Goal: Transaction & Acquisition: Obtain resource

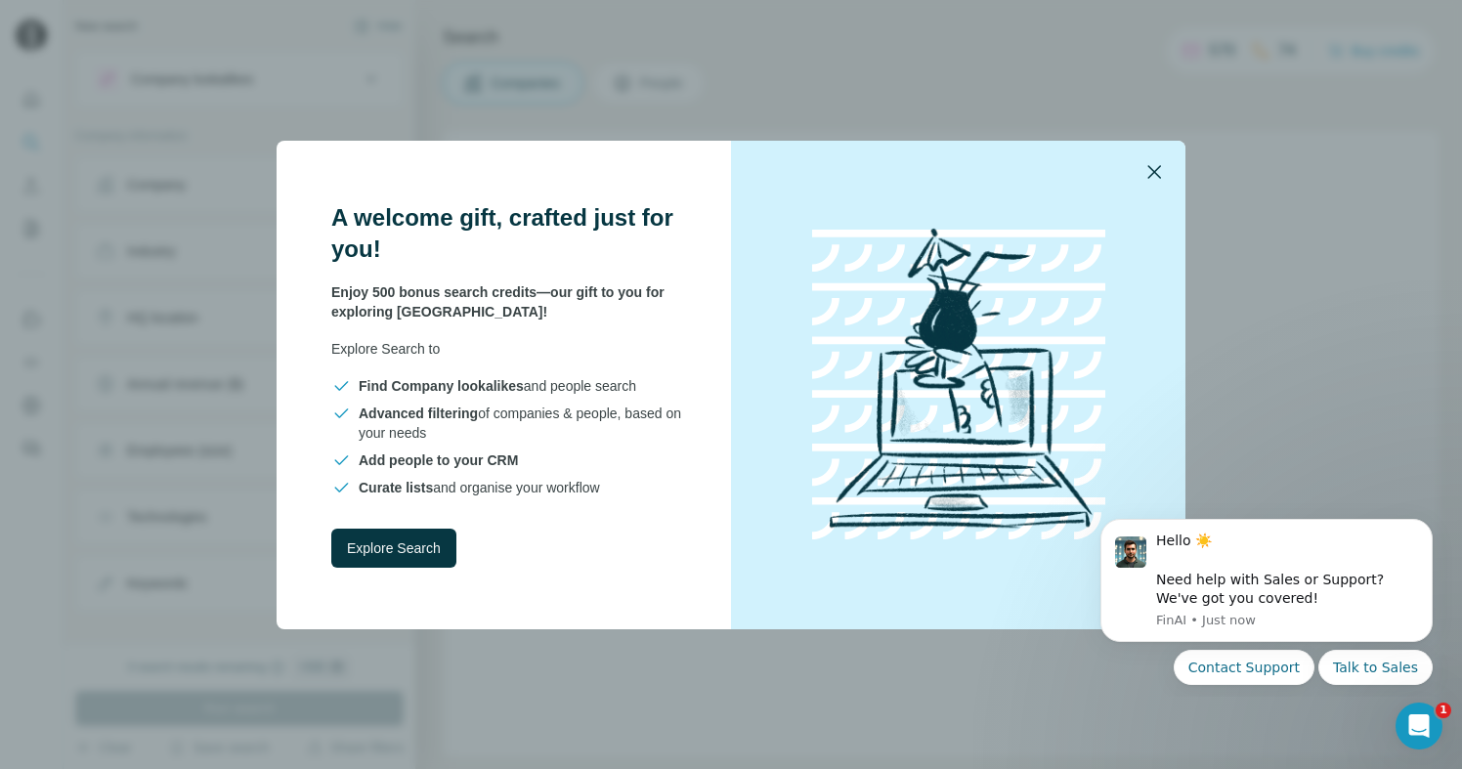
click at [1163, 171] on icon "button" at bounding box center [1154, 171] width 23 height 23
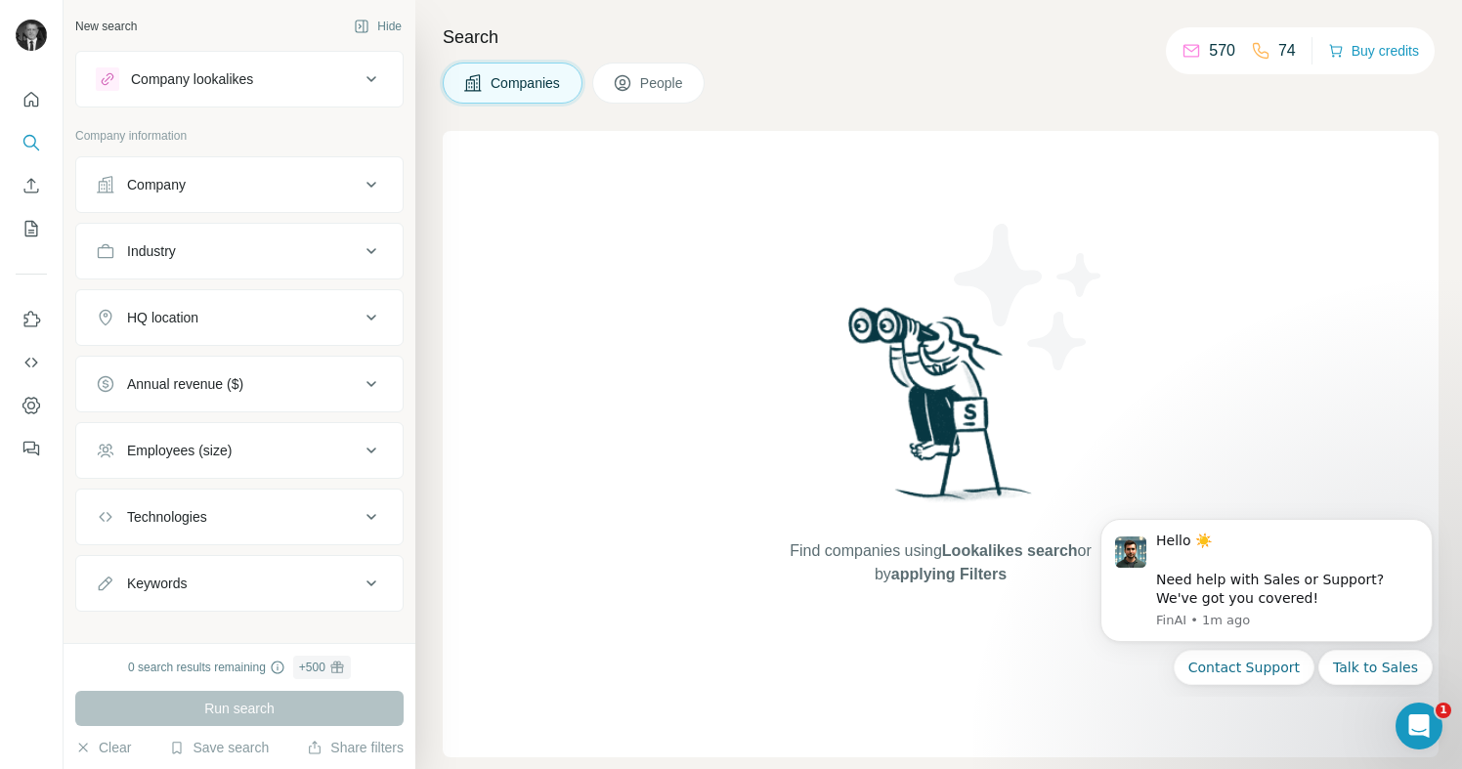
click at [257, 193] on div "Company" at bounding box center [228, 185] width 264 height 20
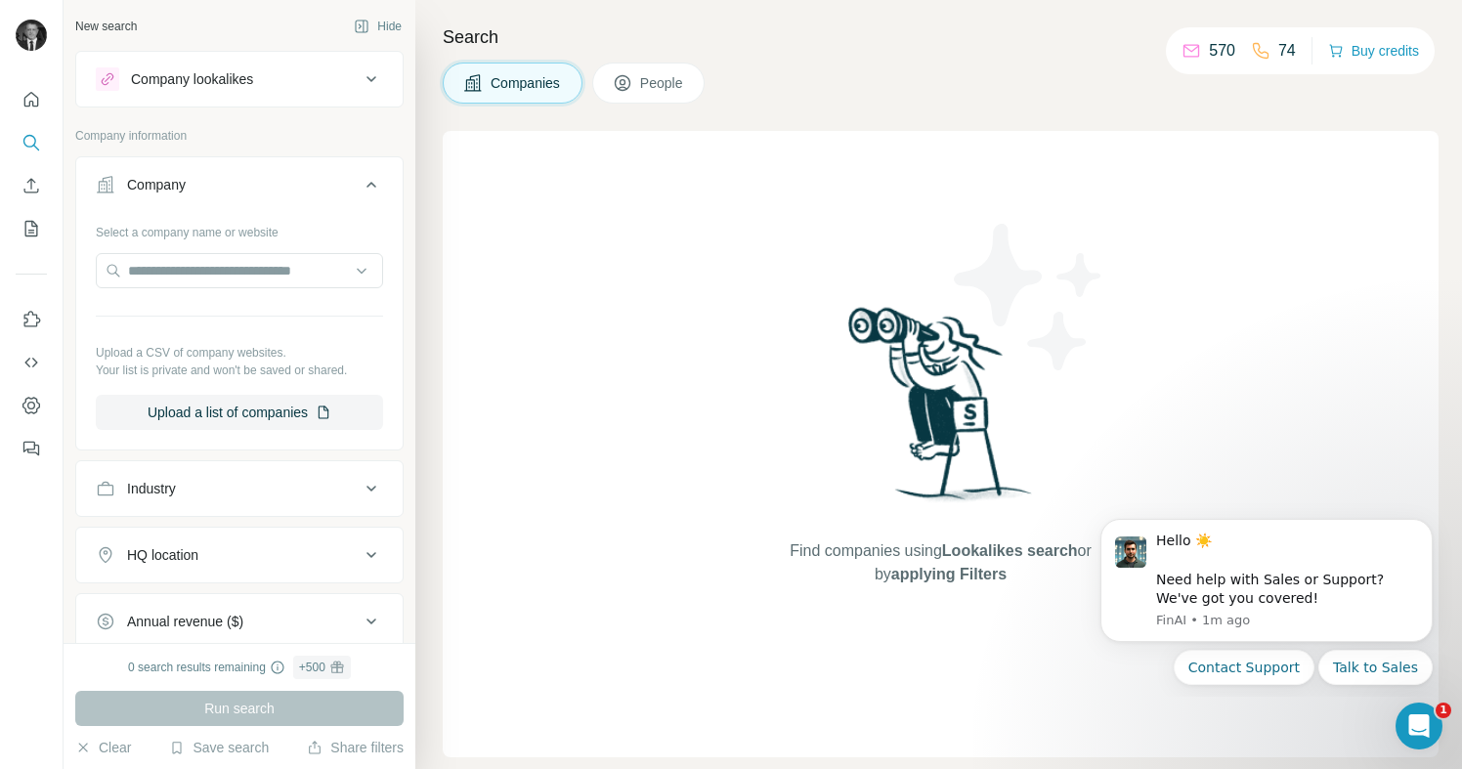
click at [202, 88] on div "Company lookalikes" at bounding box center [192, 79] width 122 height 20
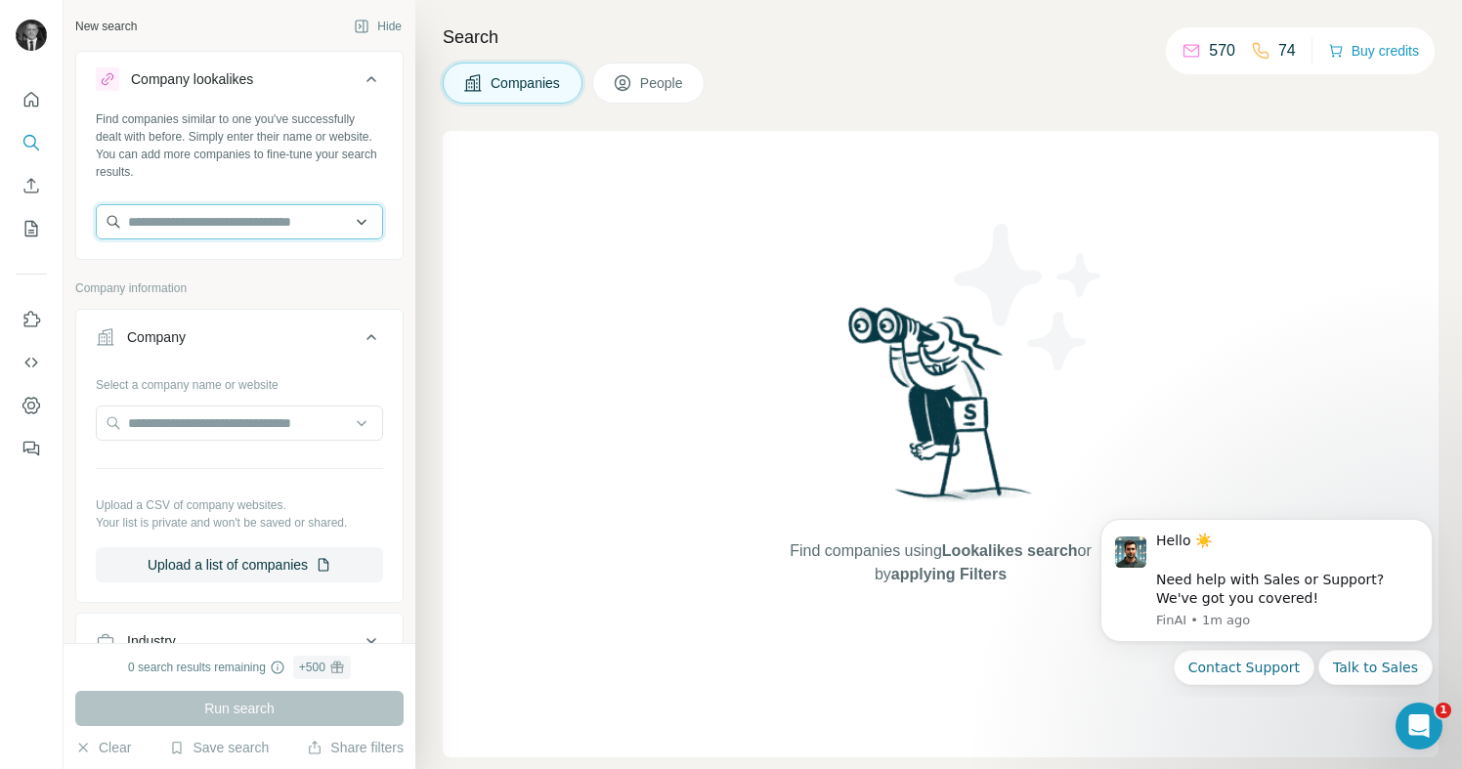
click at [173, 235] on input "text" at bounding box center [239, 221] width 287 height 35
type input "**********"
click at [520, 301] on div "Find companies using Lookalikes search or by applying Filters" at bounding box center [941, 444] width 996 height 627
click at [177, 340] on div "Company" at bounding box center [156, 337] width 59 height 20
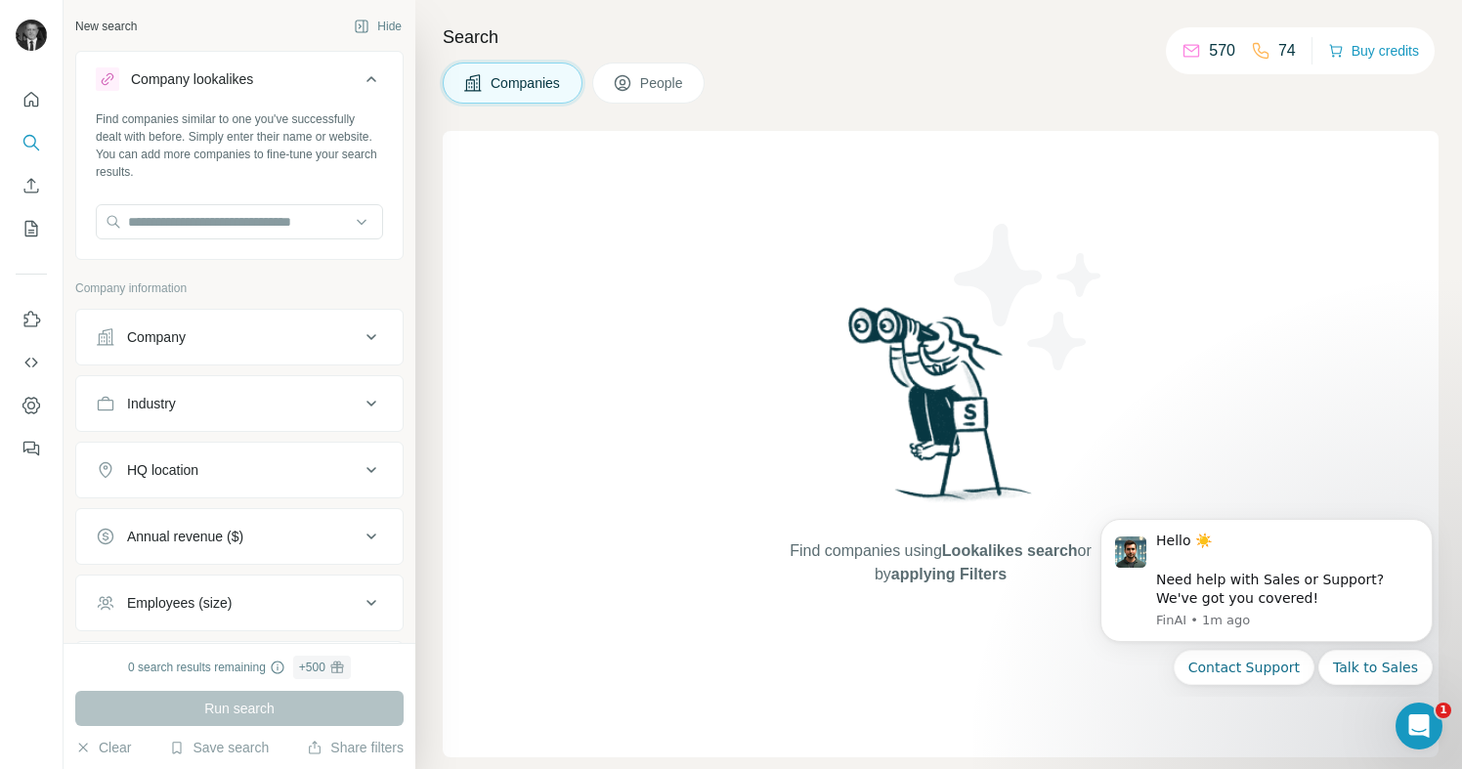
click at [373, 337] on icon at bounding box center [372, 337] width 10 height 6
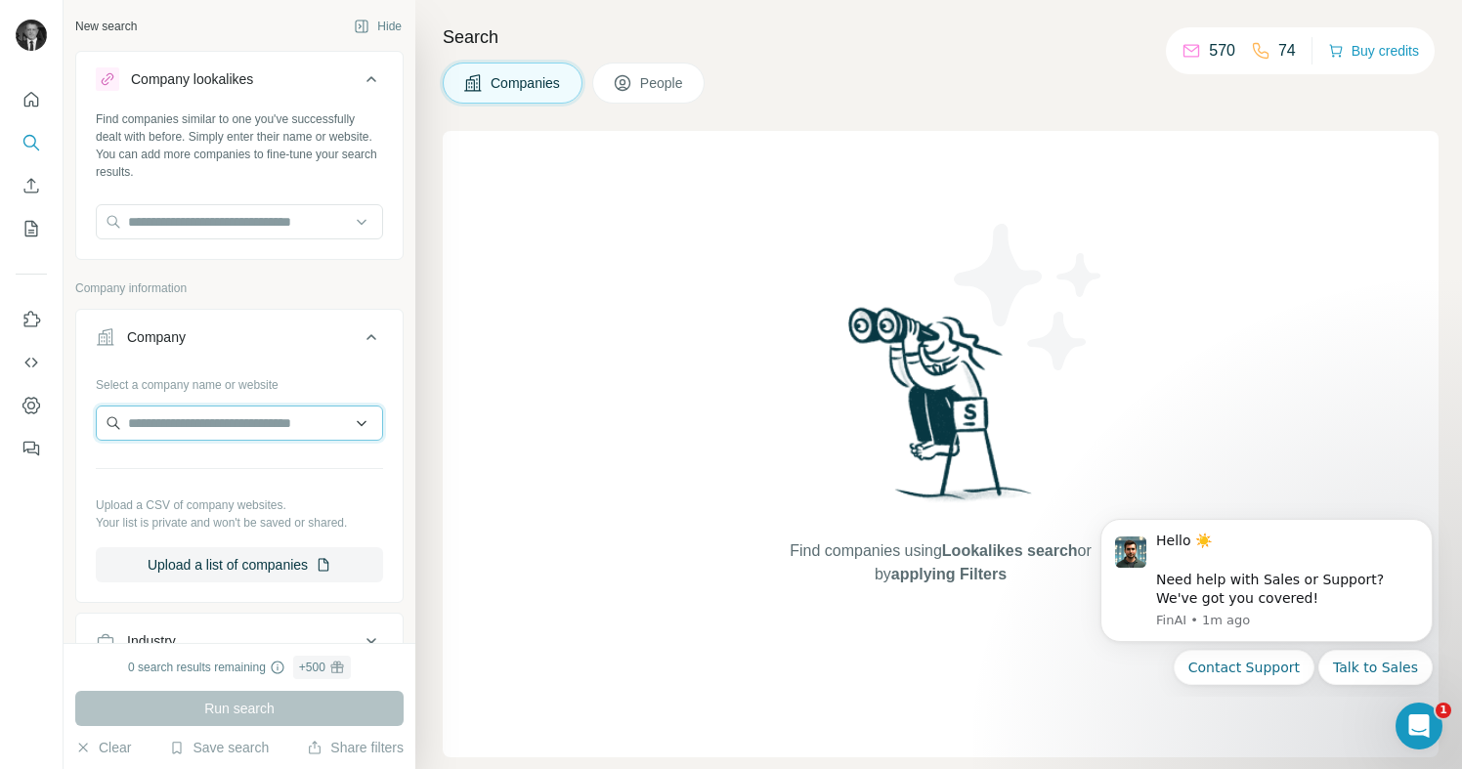
click at [286, 425] on input "text" at bounding box center [239, 423] width 287 height 35
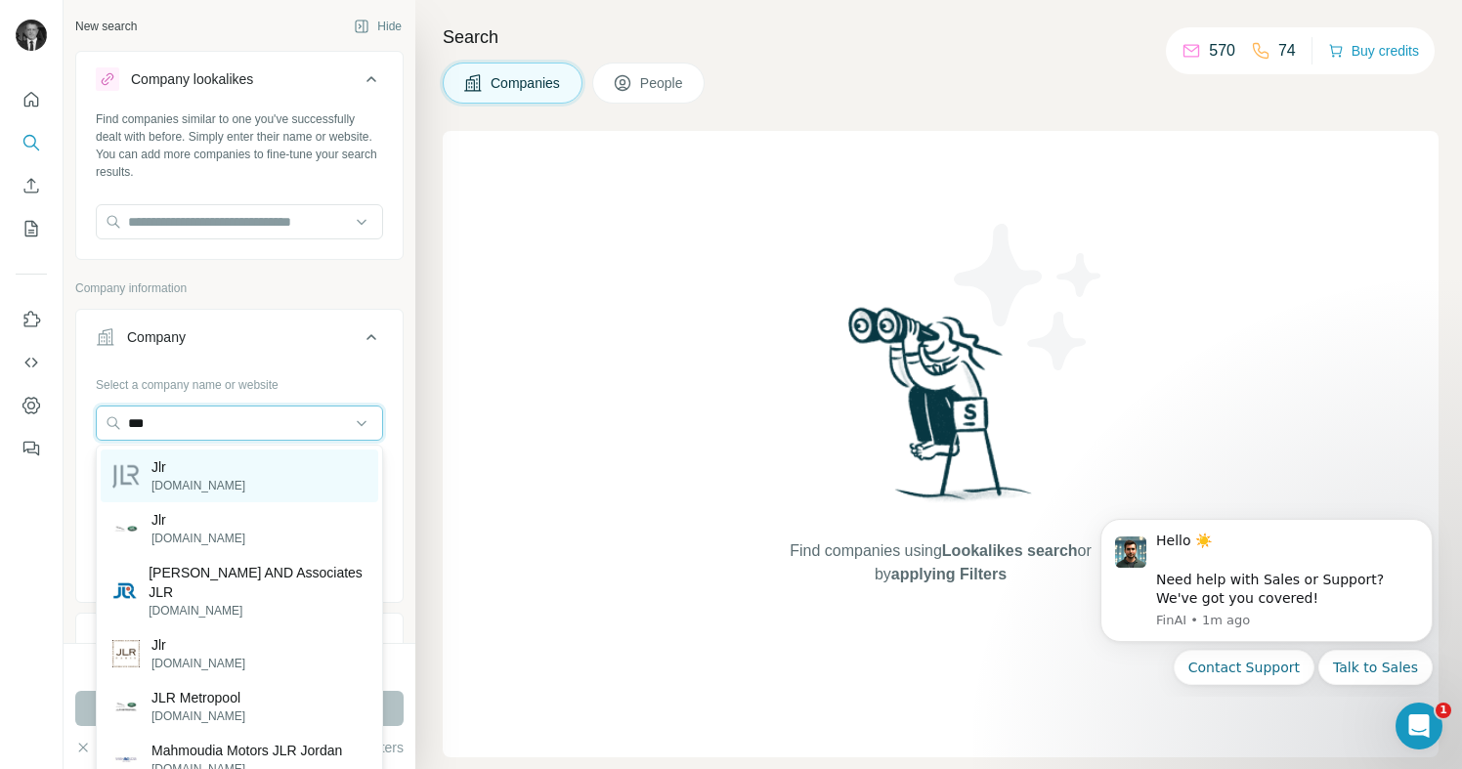
type input "***"
click at [163, 462] on p "Jlr" at bounding box center [199, 468] width 94 height 20
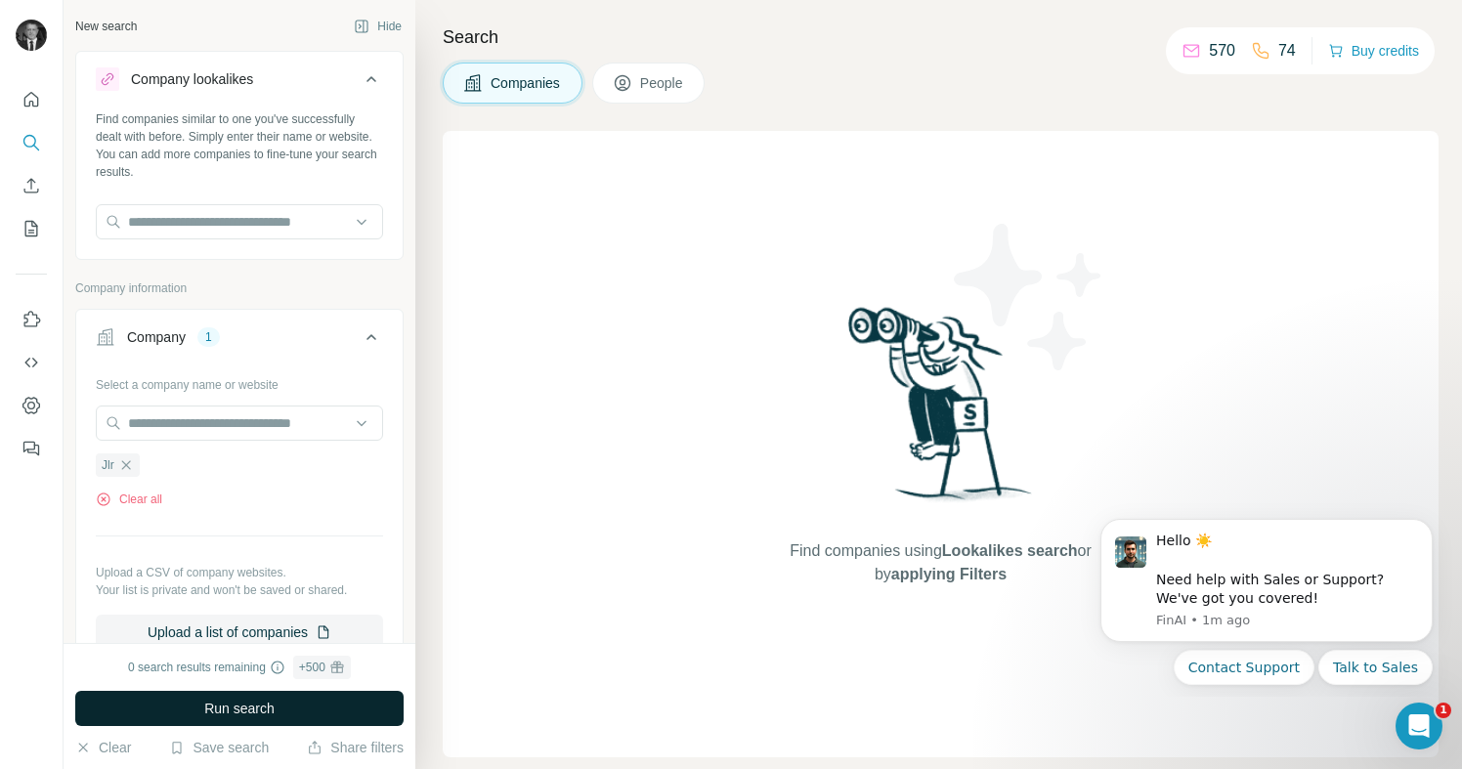
click at [255, 711] on span "Run search" at bounding box center [239, 709] width 70 height 20
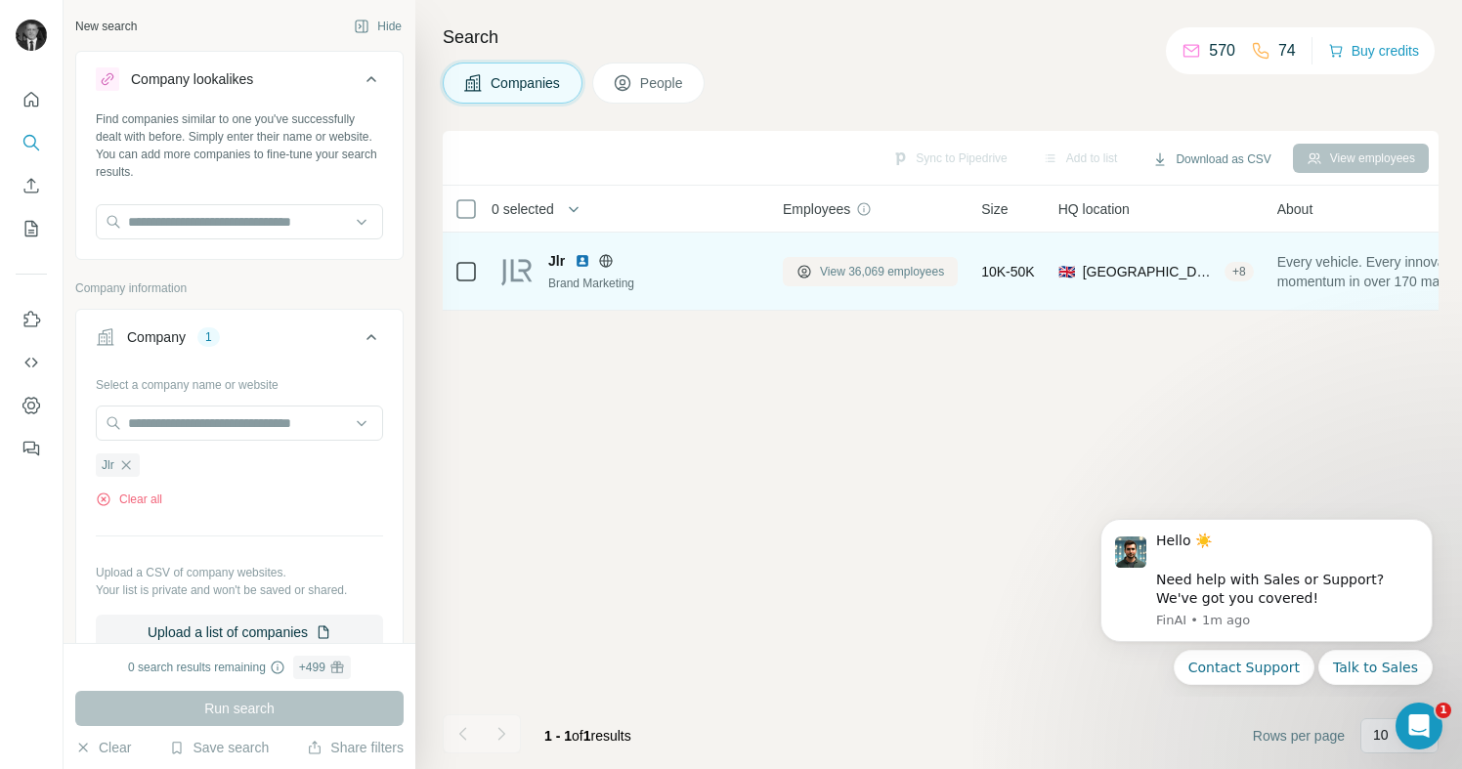
click at [854, 265] on span "View 36,069 employees" at bounding box center [882, 272] width 124 height 18
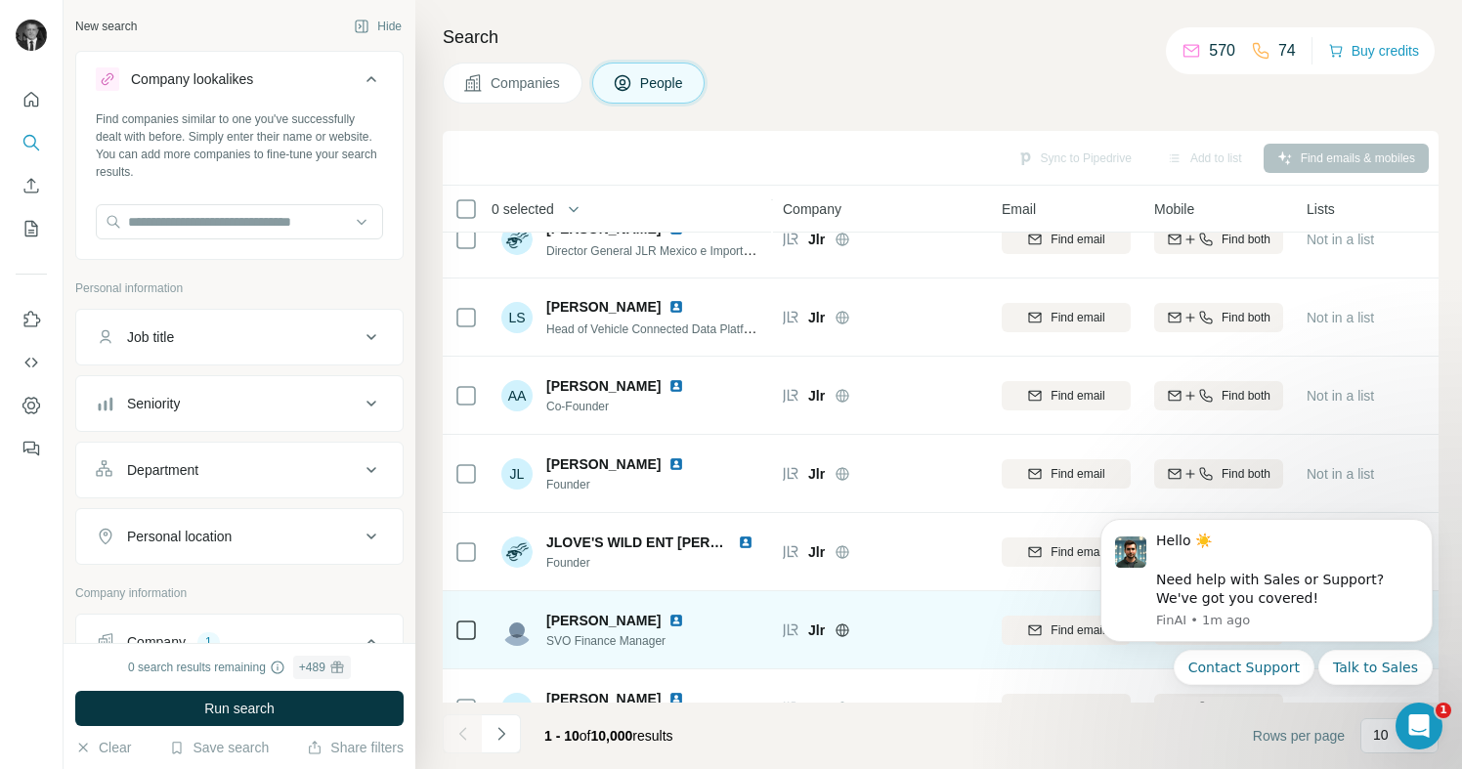
scroll to position [312, 0]
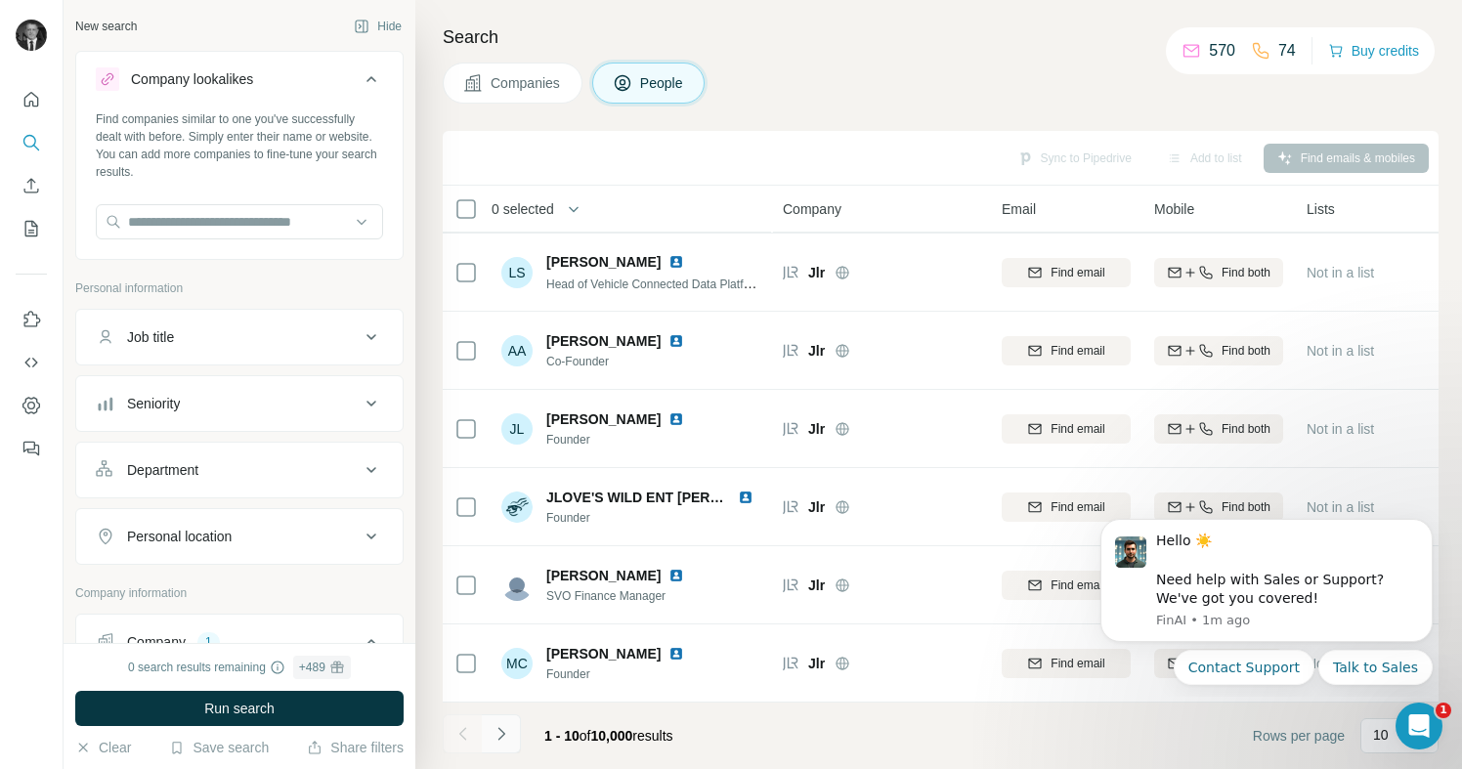
click at [505, 730] on icon "Navigate to next page" at bounding box center [502, 734] width 20 height 20
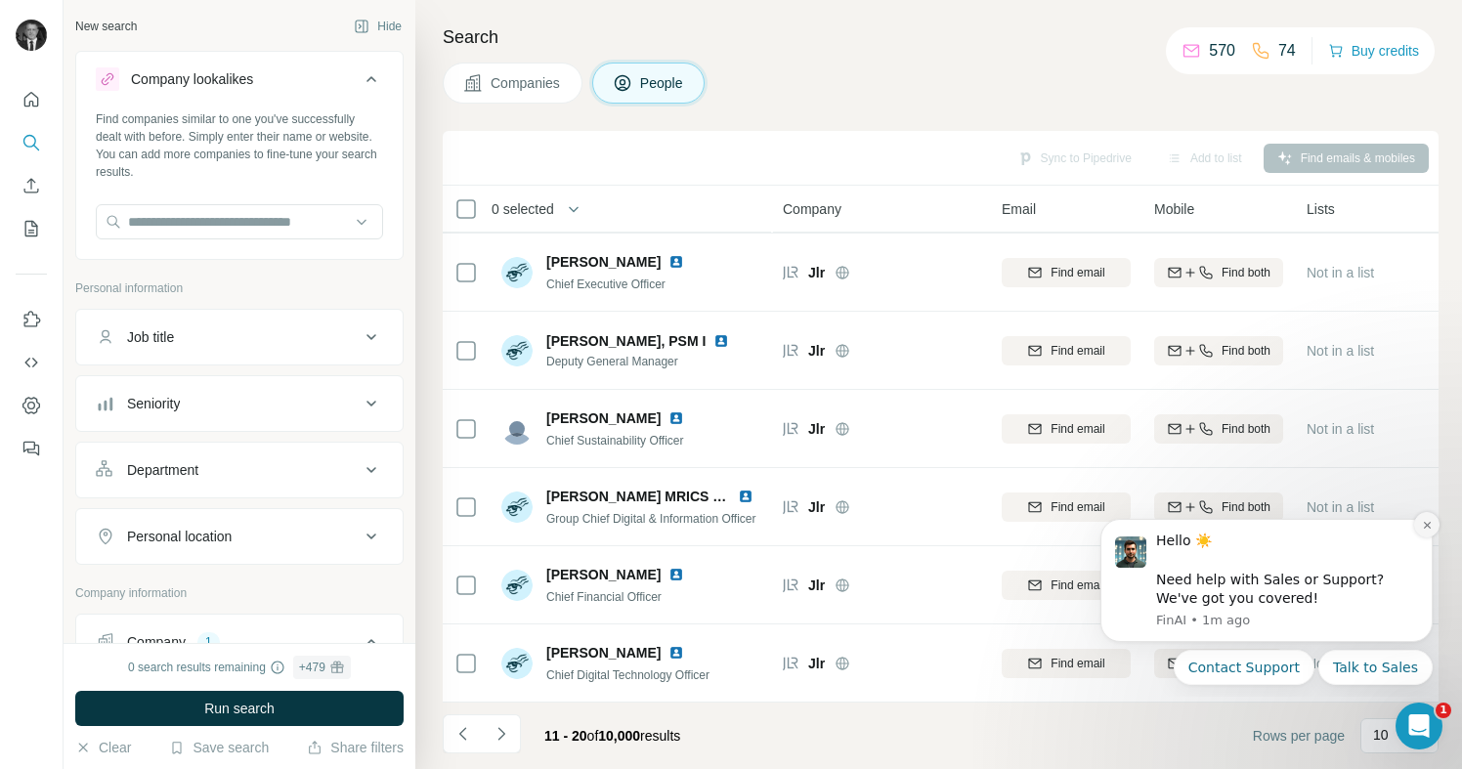
click at [1430, 523] on icon "Dismiss notification" at bounding box center [1427, 525] width 11 height 11
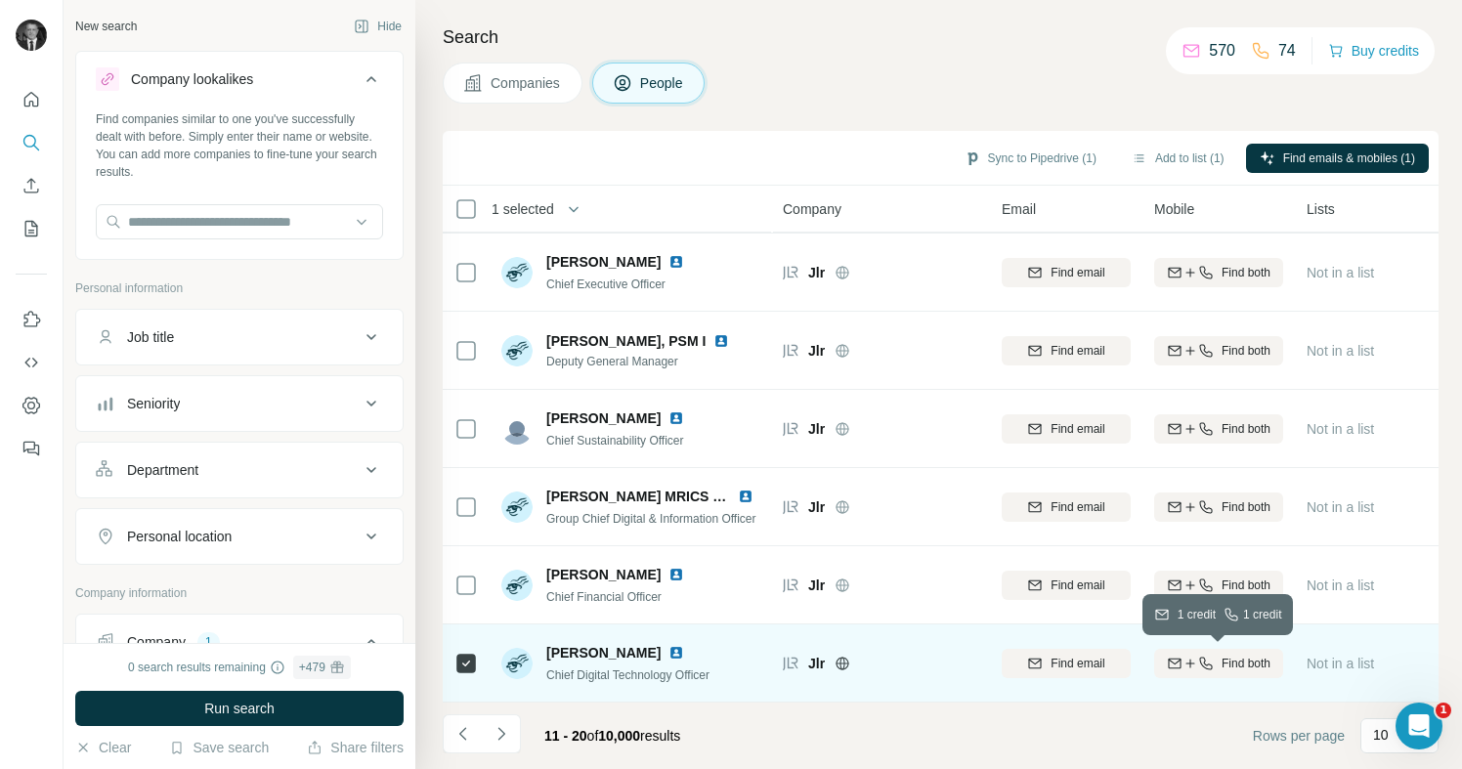
click at [1210, 664] on icon "button" at bounding box center [1207, 664] width 16 height 16
click at [1057, 163] on button "Sync to Pipedrive (1)" at bounding box center [1030, 158] width 159 height 29
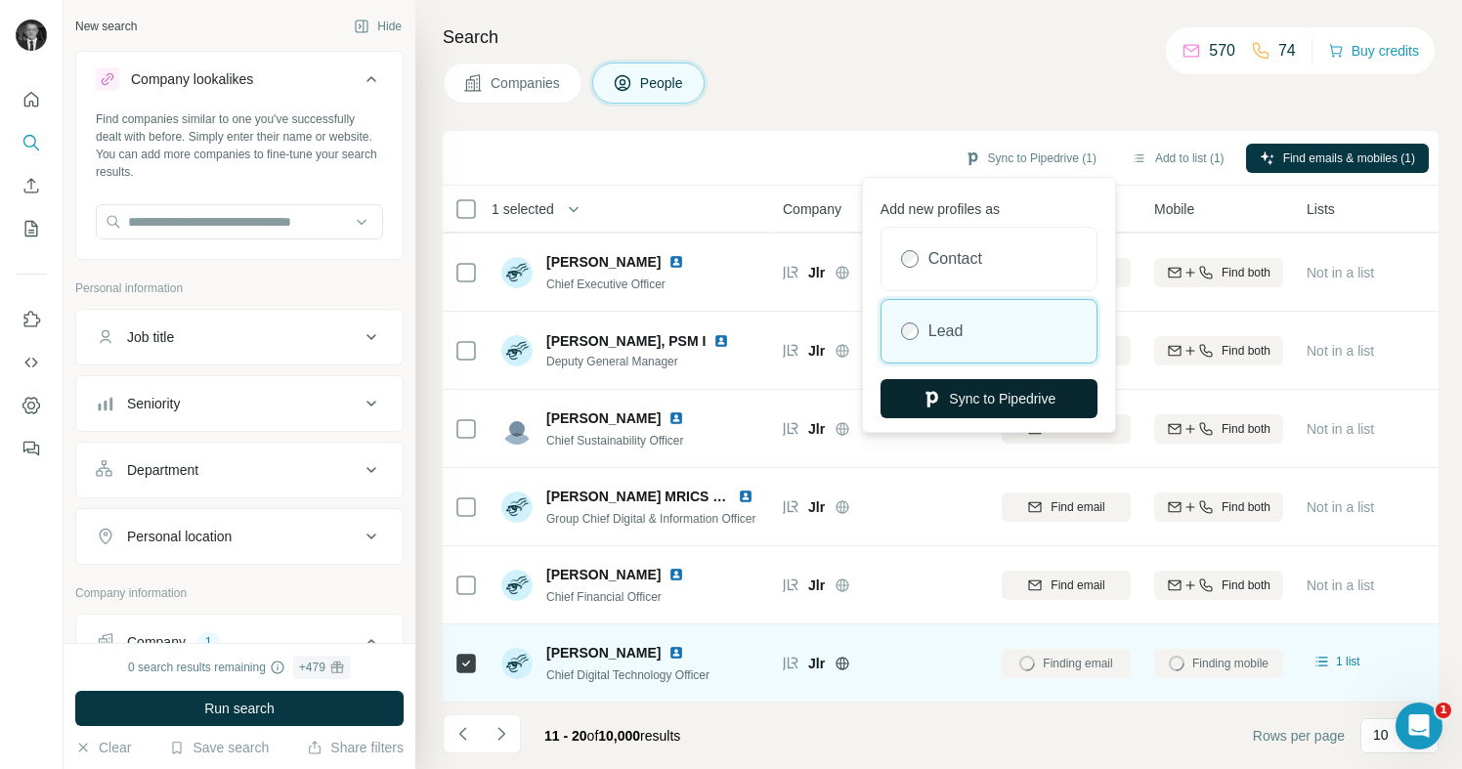
click at [932, 395] on icon "button" at bounding box center [932, 399] width 20 height 20
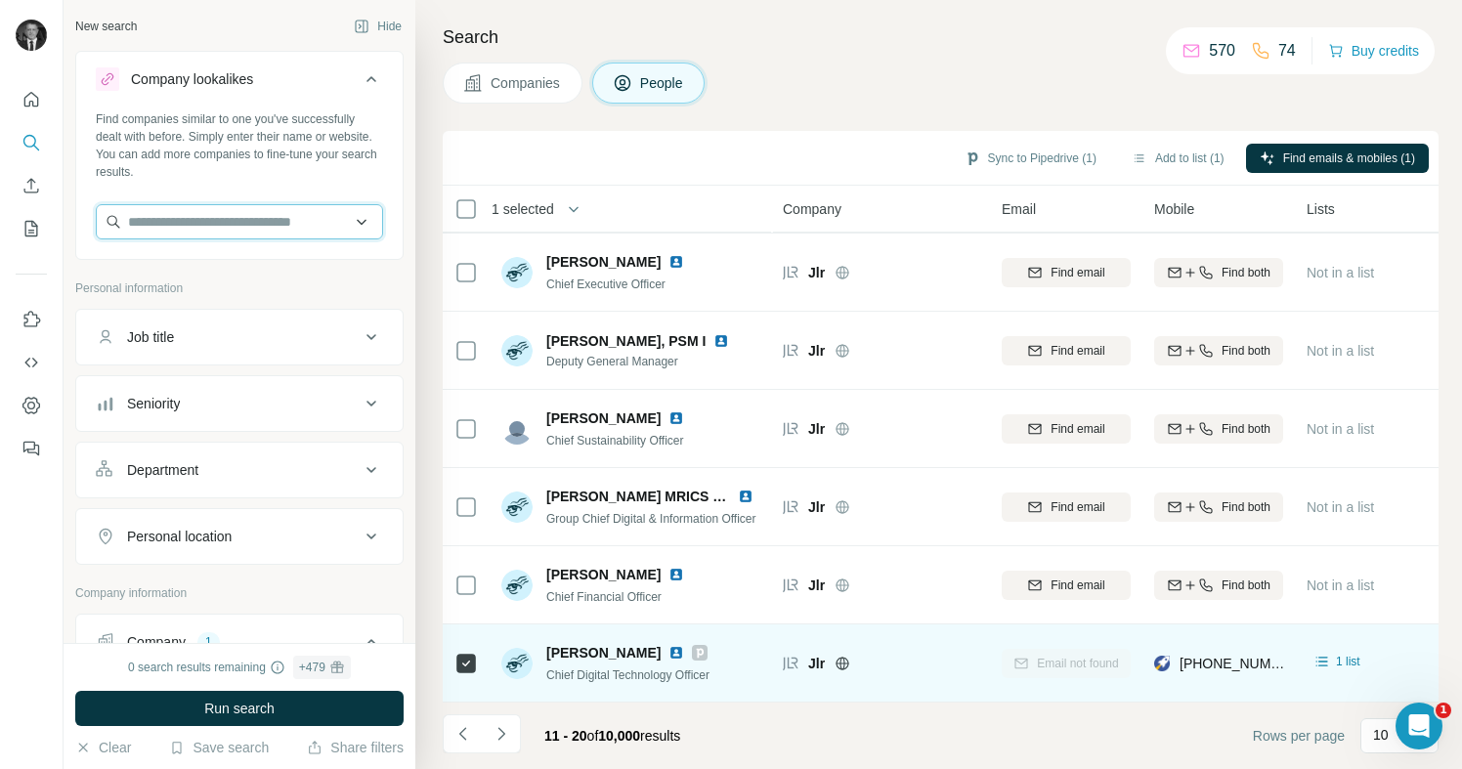
click at [155, 219] on input "text" at bounding box center [239, 221] width 287 height 35
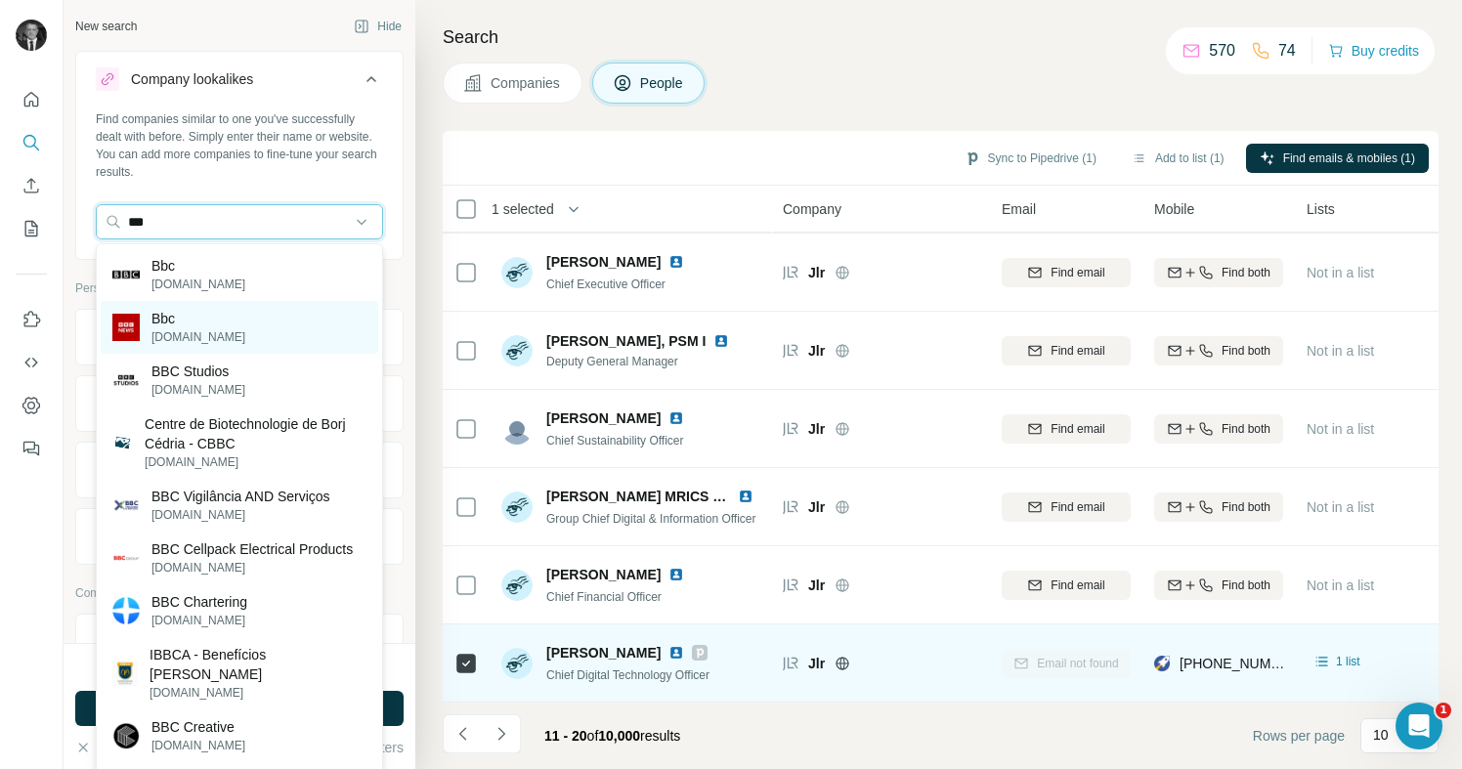
type input "***"
click at [170, 331] on p "[DOMAIN_NAME]" at bounding box center [199, 337] width 94 height 18
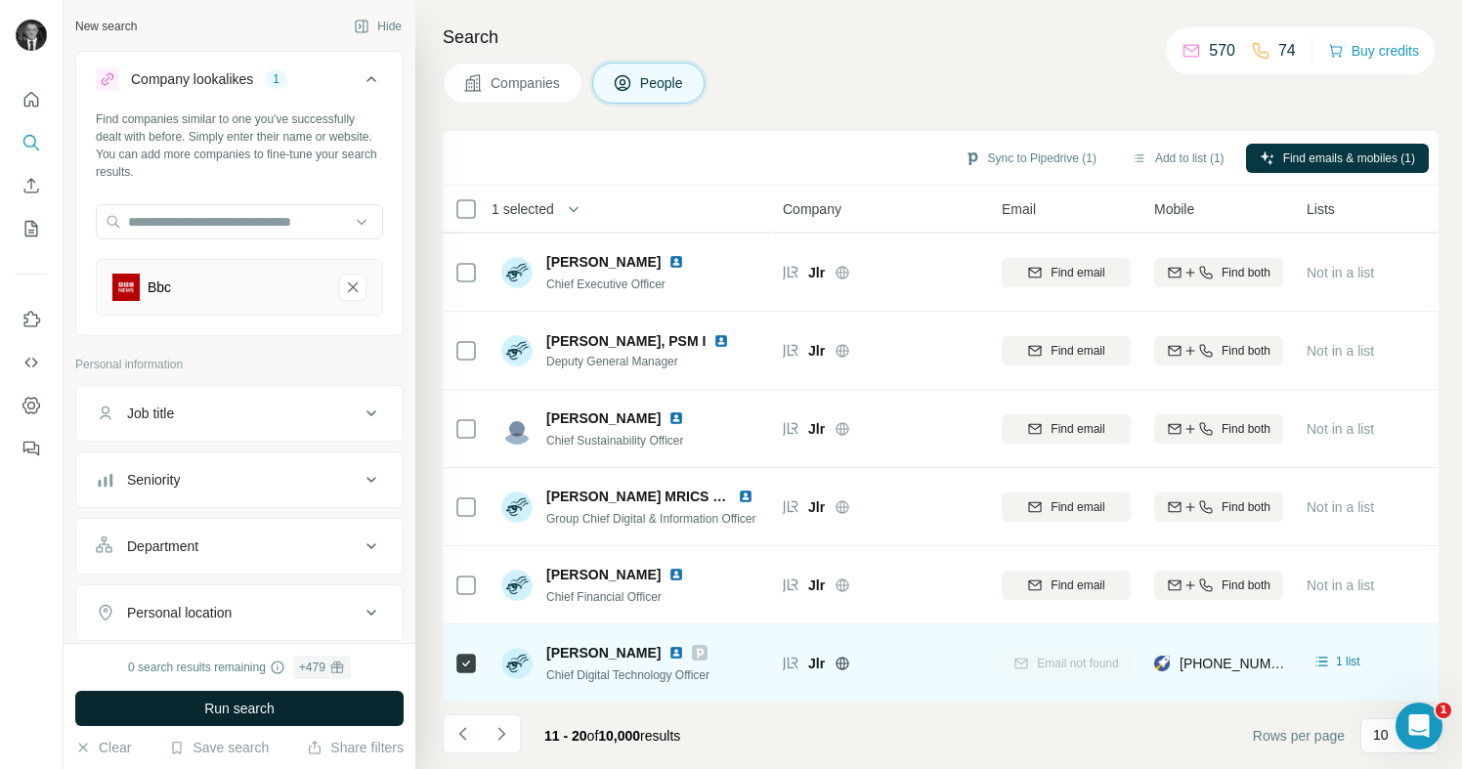
click at [315, 704] on button "Run search" at bounding box center [239, 708] width 328 height 35
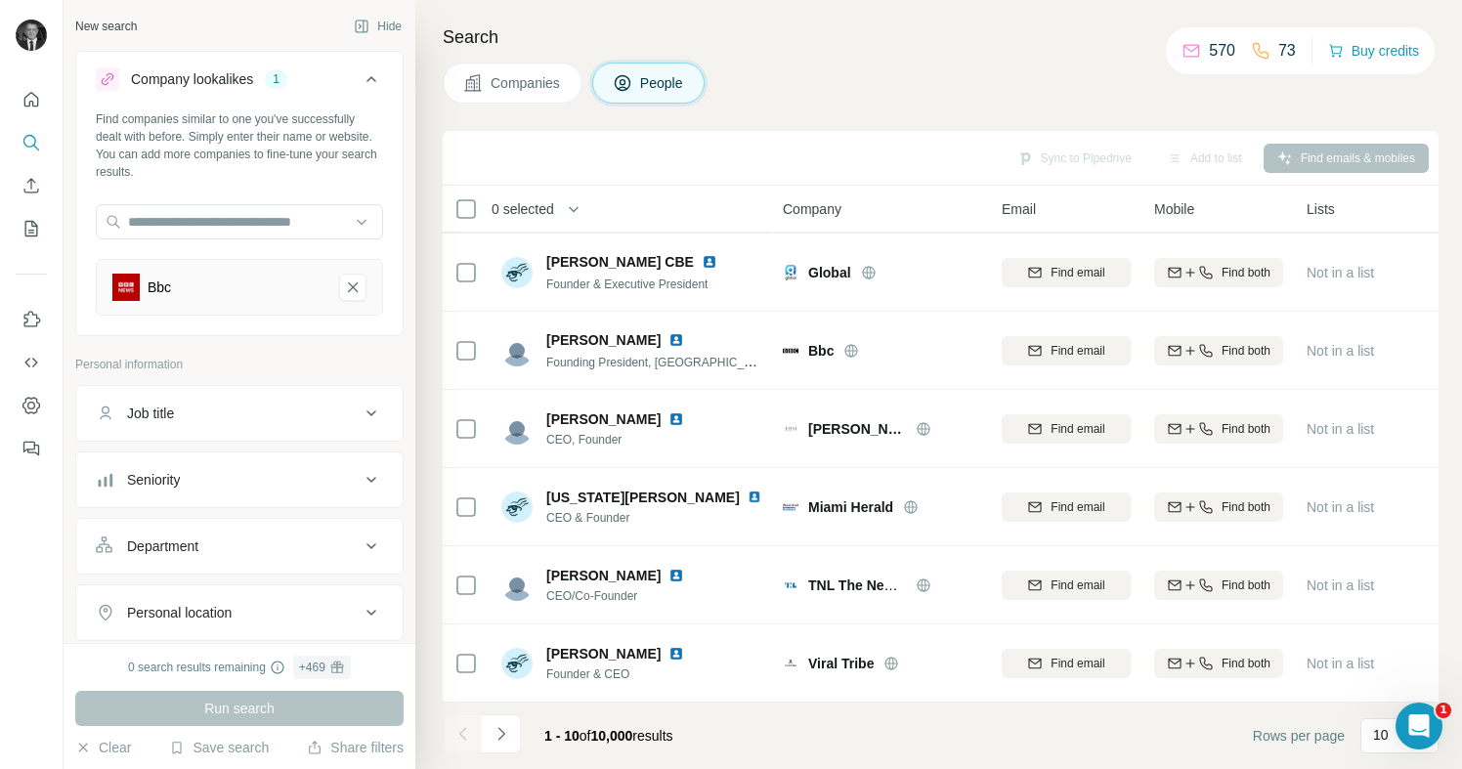
click at [232, 407] on div "Job title" at bounding box center [228, 414] width 264 height 20
click at [135, 300] on img at bounding box center [125, 287] width 27 height 27
click at [144, 223] on input "text" at bounding box center [239, 221] width 287 height 35
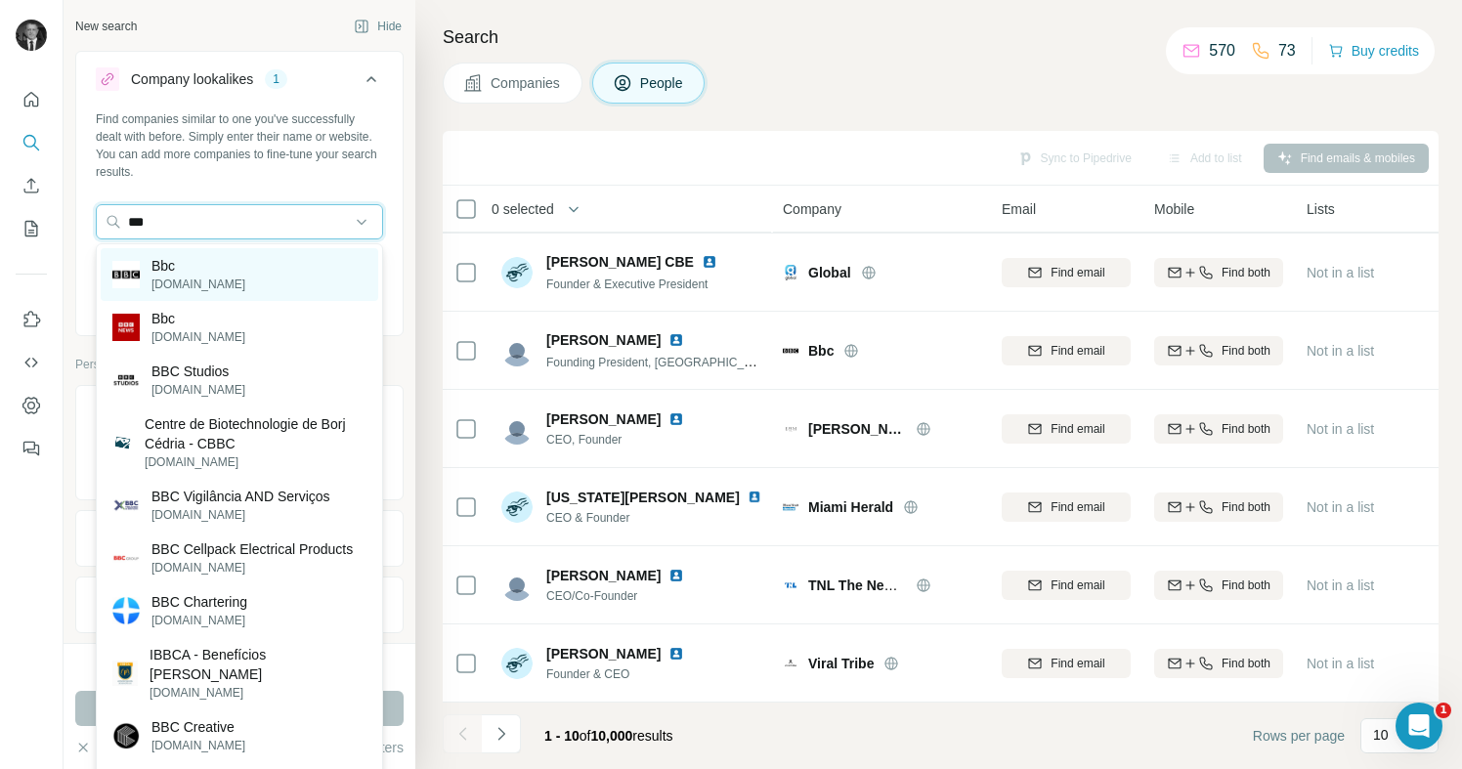
type input "***"
click at [171, 274] on p "Bbc" at bounding box center [199, 266] width 94 height 20
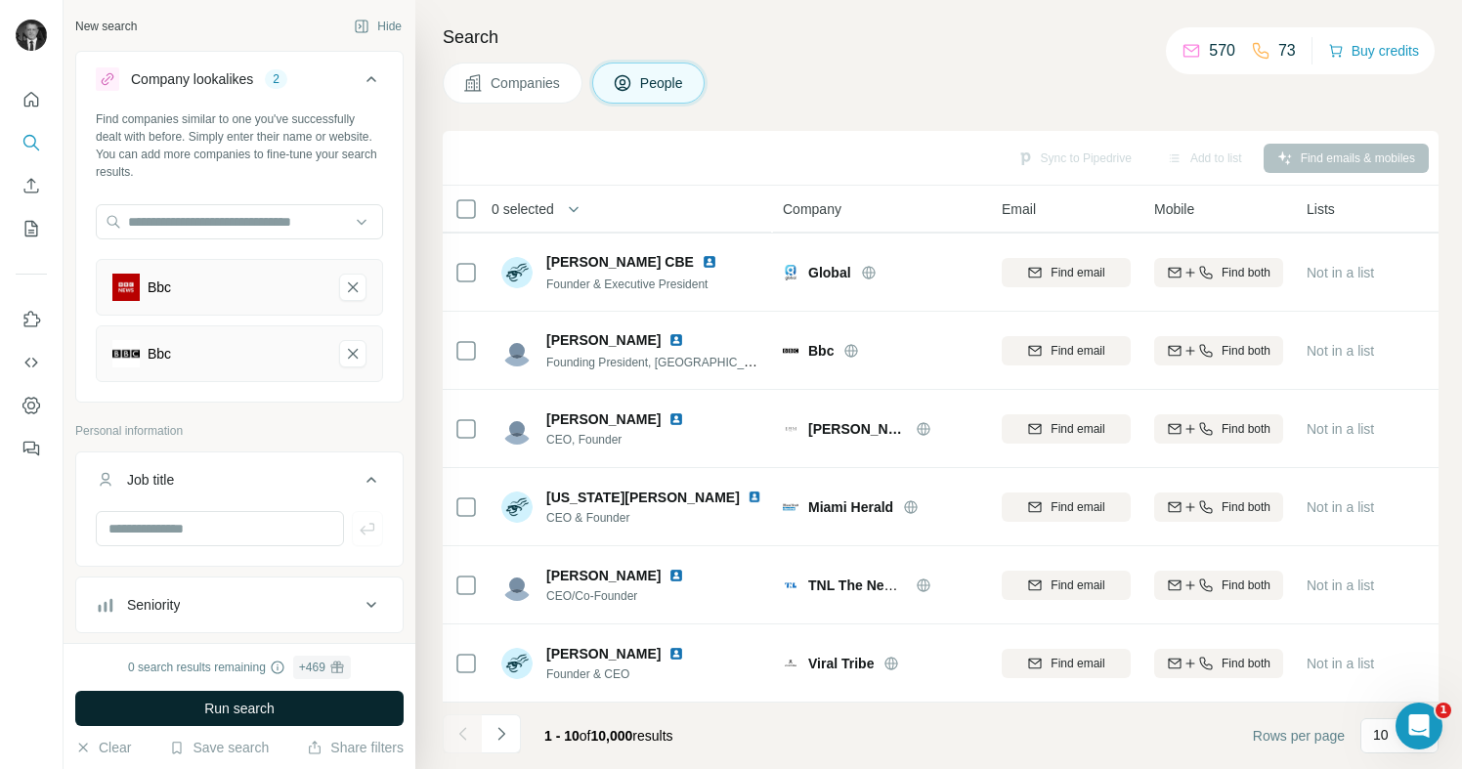
click at [202, 712] on button "Run search" at bounding box center [239, 708] width 328 height 35
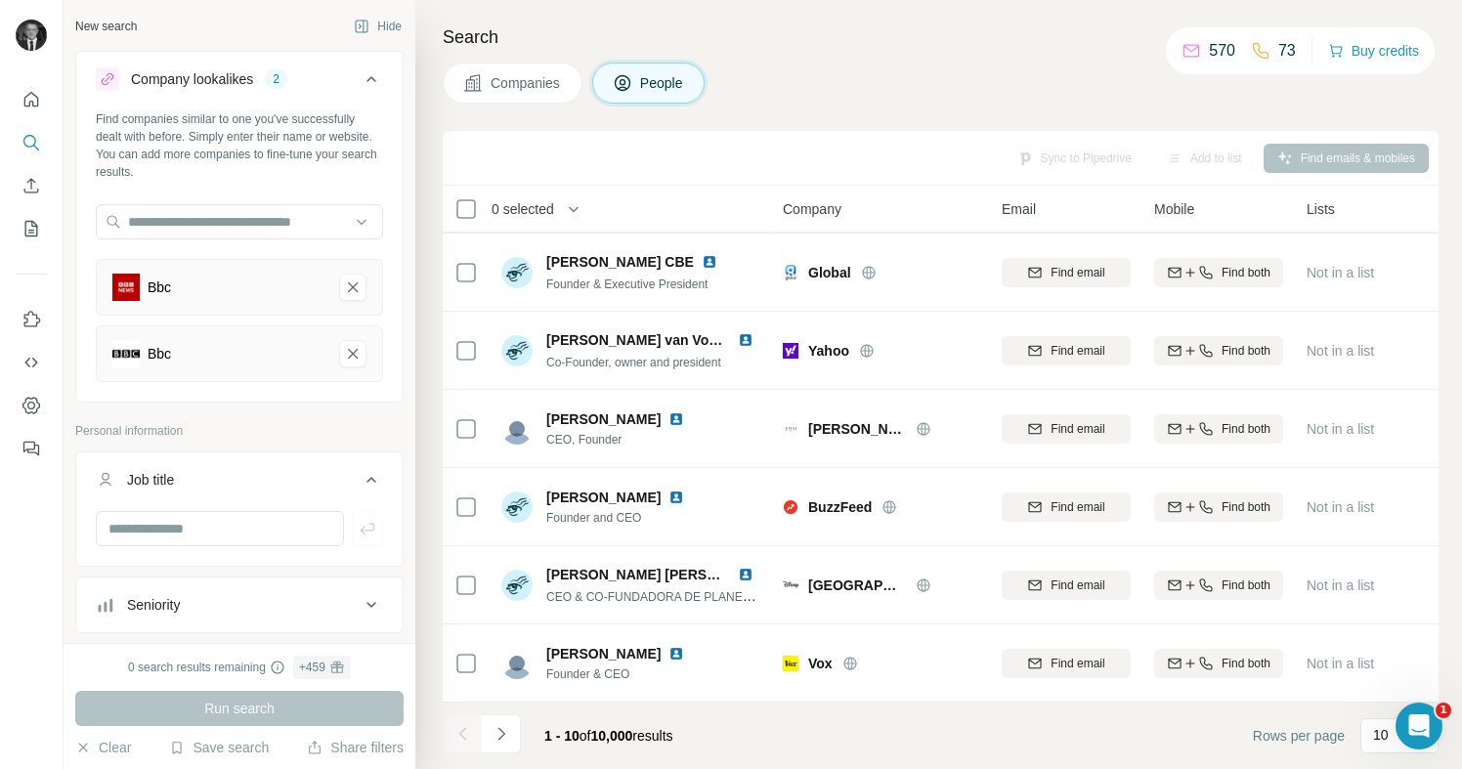
click at [278, 81] on div "2" at bounding box center [276, 79] width 22 height 18
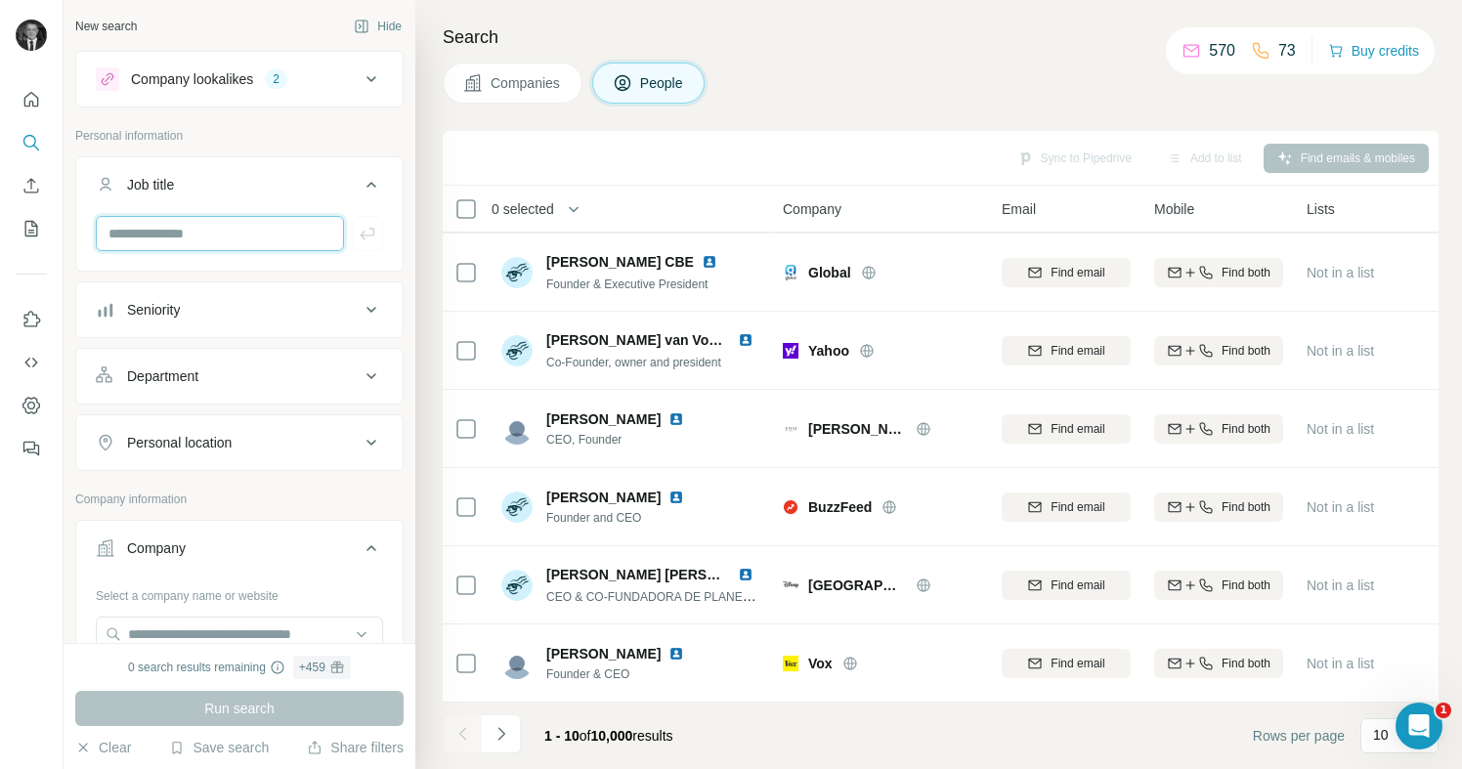
click at [177, 235] on input "text" at bounding box center [220, 233] width 248 height 35
type input "***"
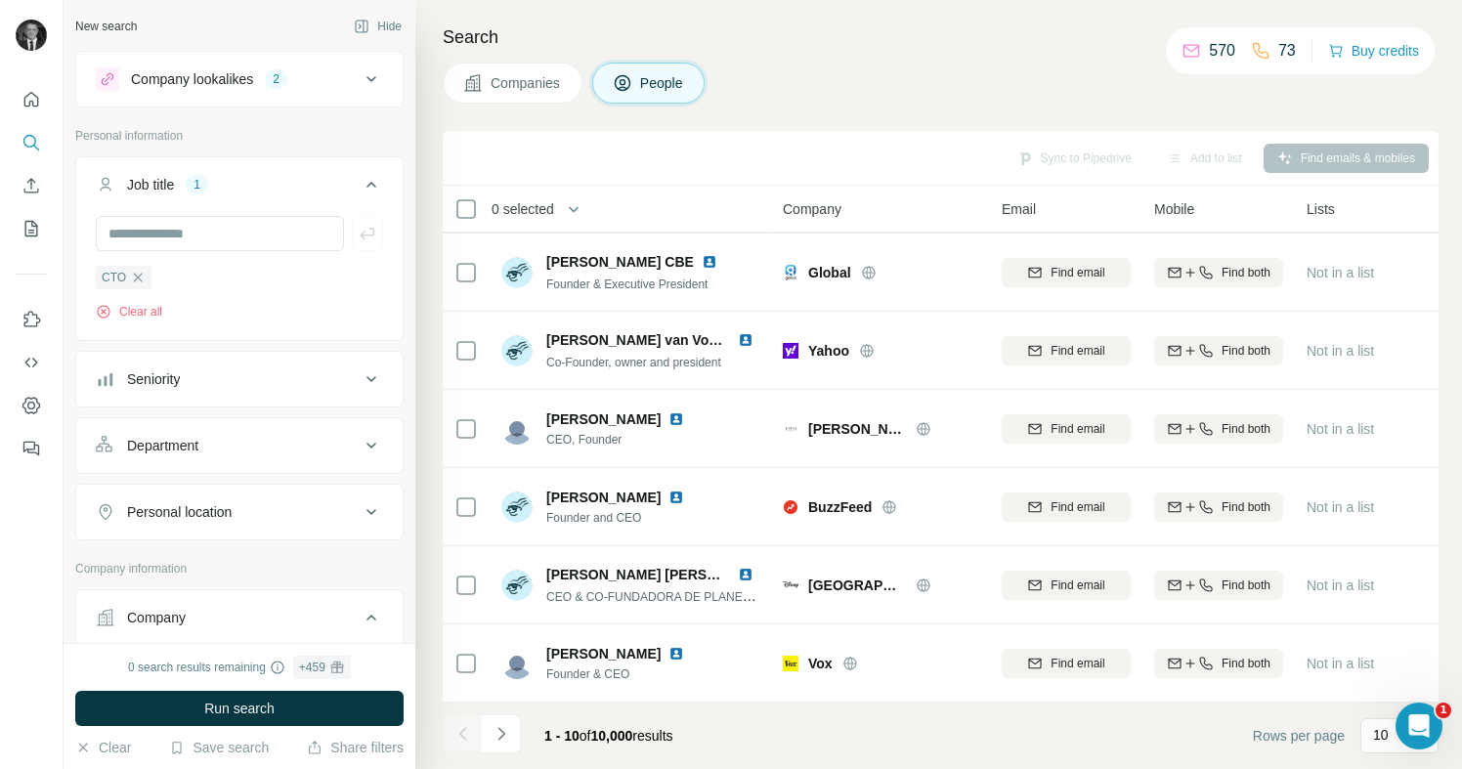
click at [257, 89] on div "Company lookalikes 2" at bounding box center [228, 78] width 264 height 23
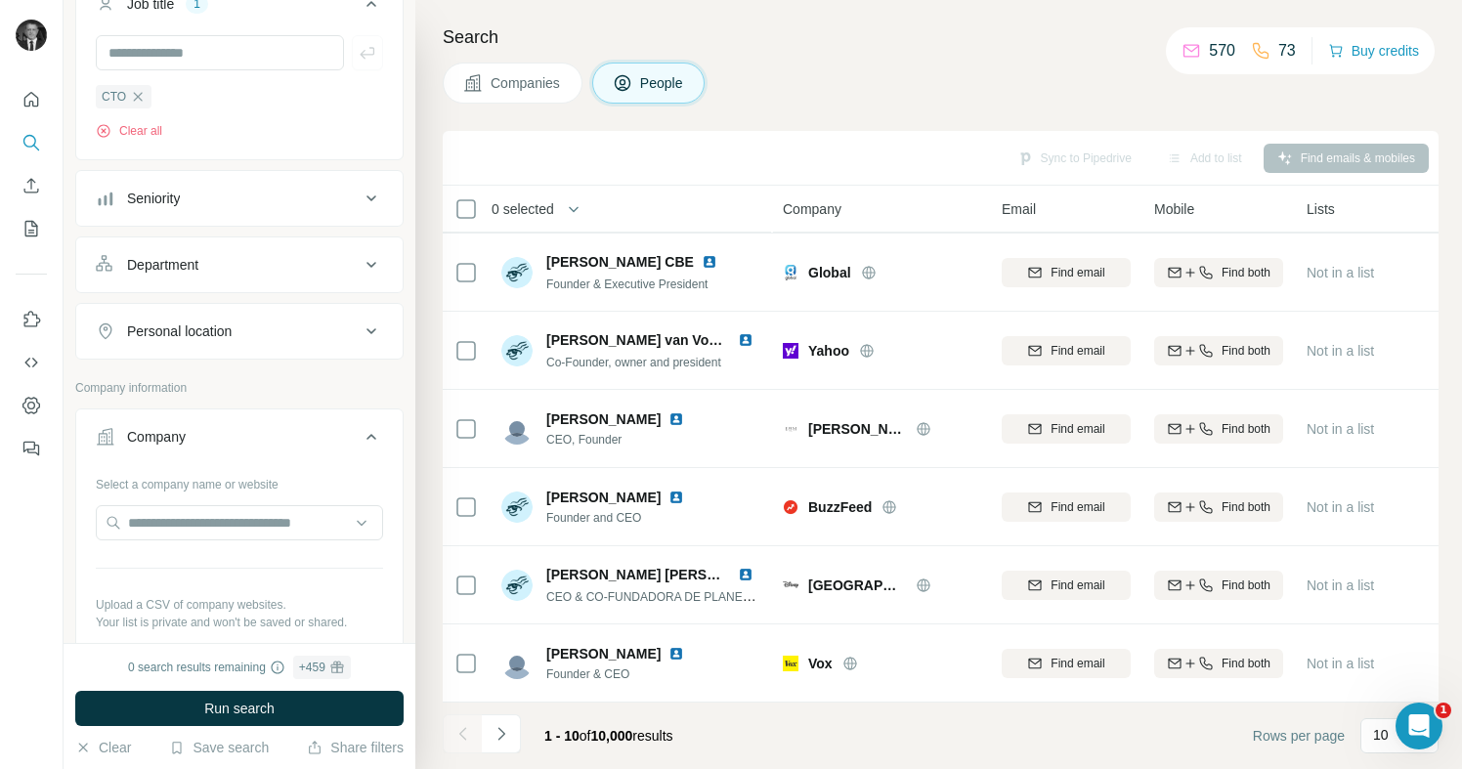
scroll to position [502, 0]
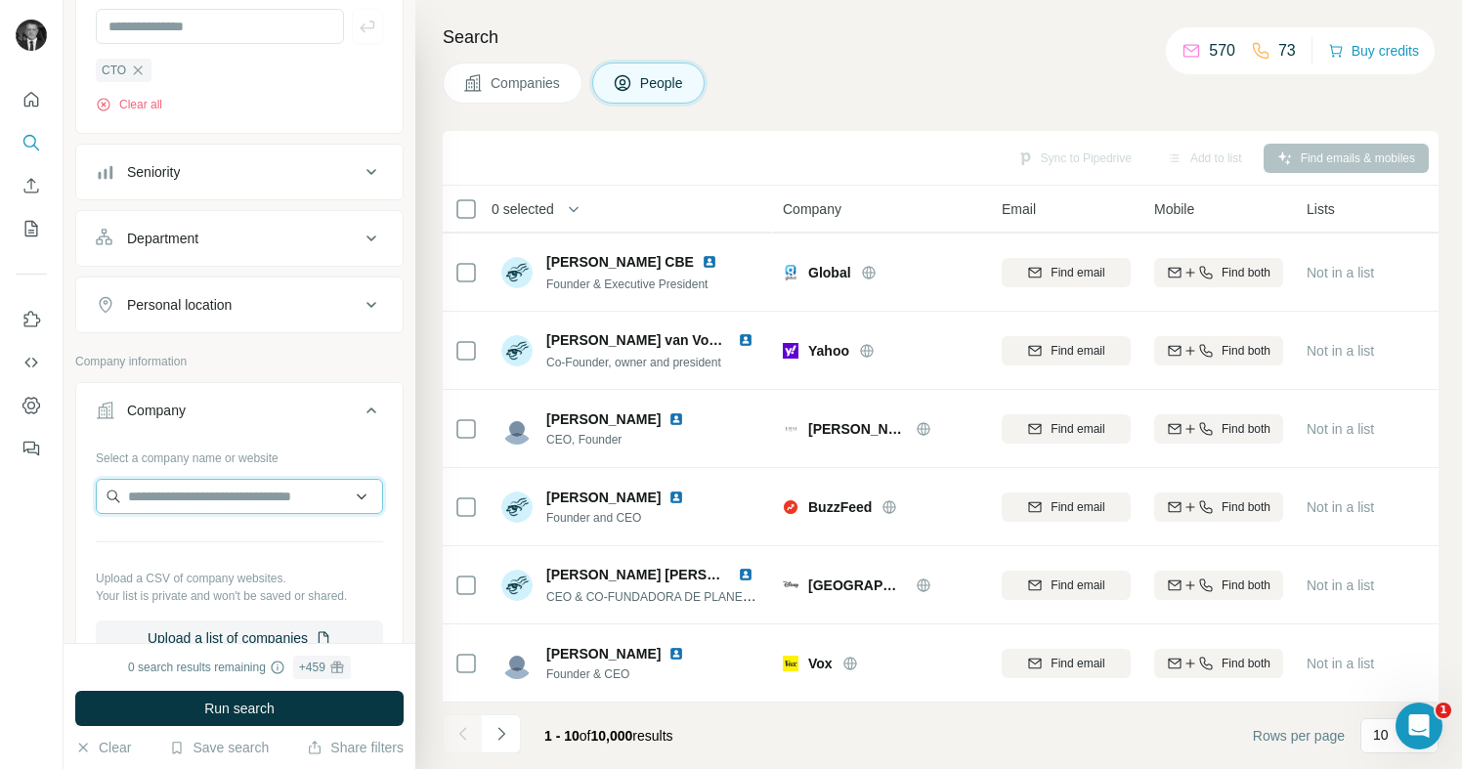
click at [266, 490] on input "text" at bounding box center [239, 496] width 287 height 35
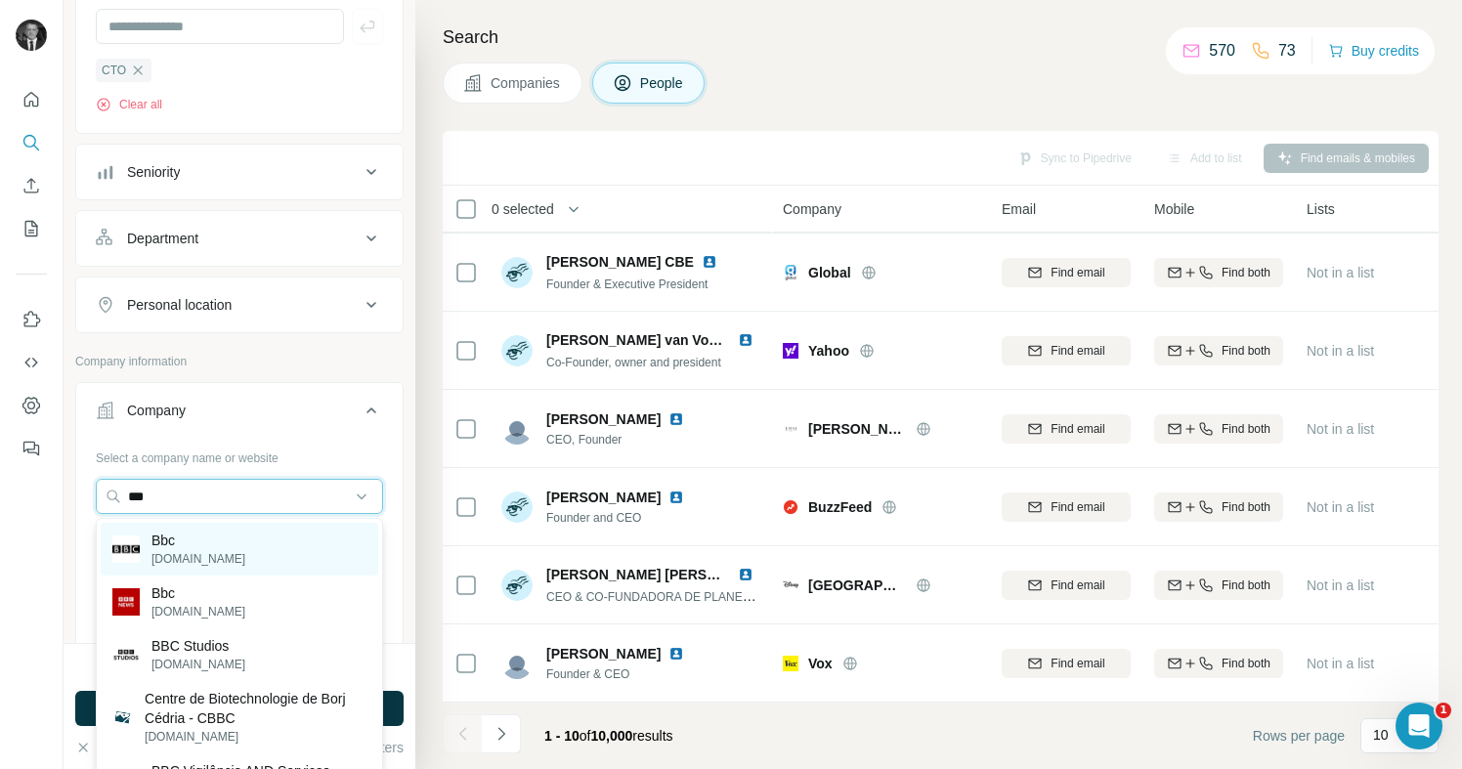
type input "***"
click at [168, 542] on p "Bbc" at bounding box center [199, 541] width 94 height 20
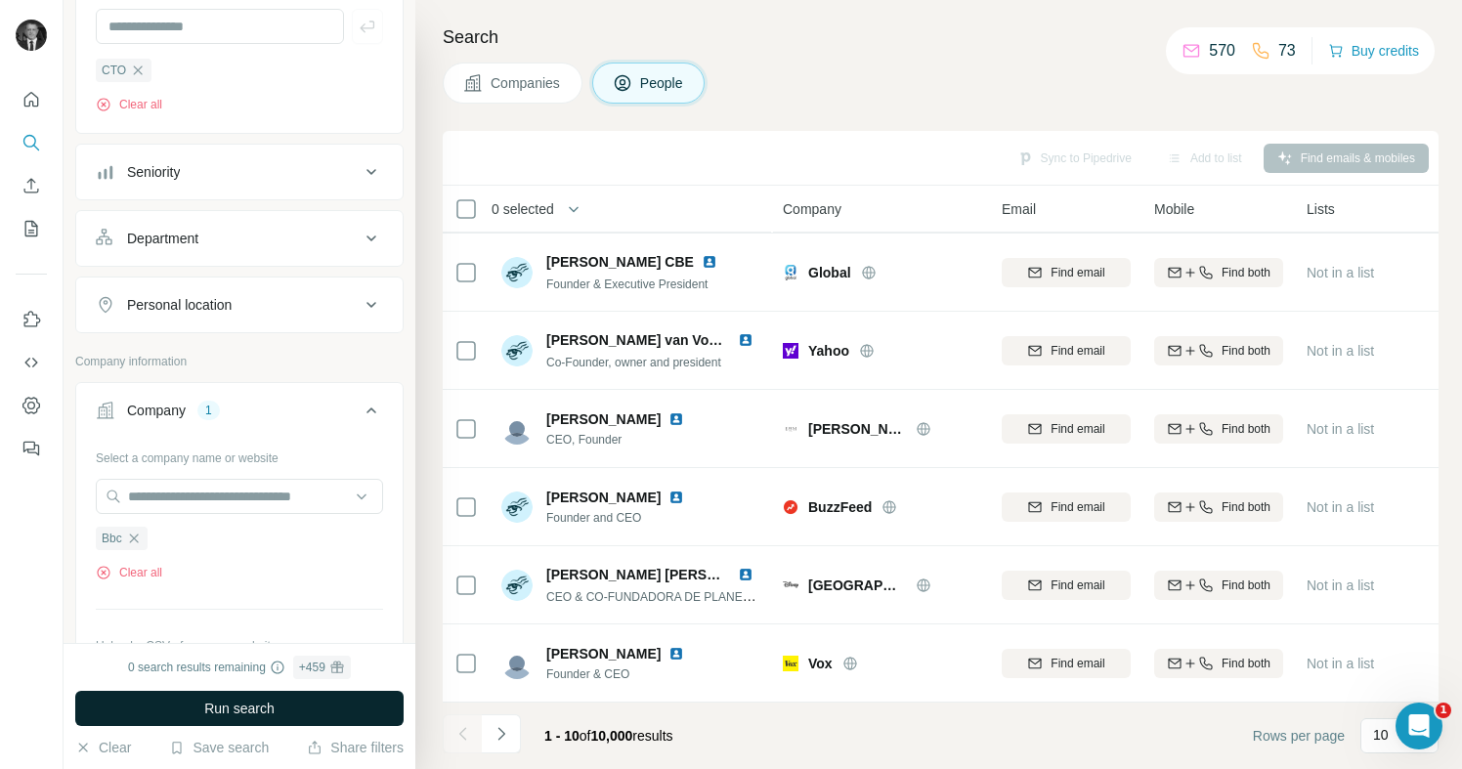
click at [207, 699] on span "Run search" at bounding box center [239, 709] width 70 height 20
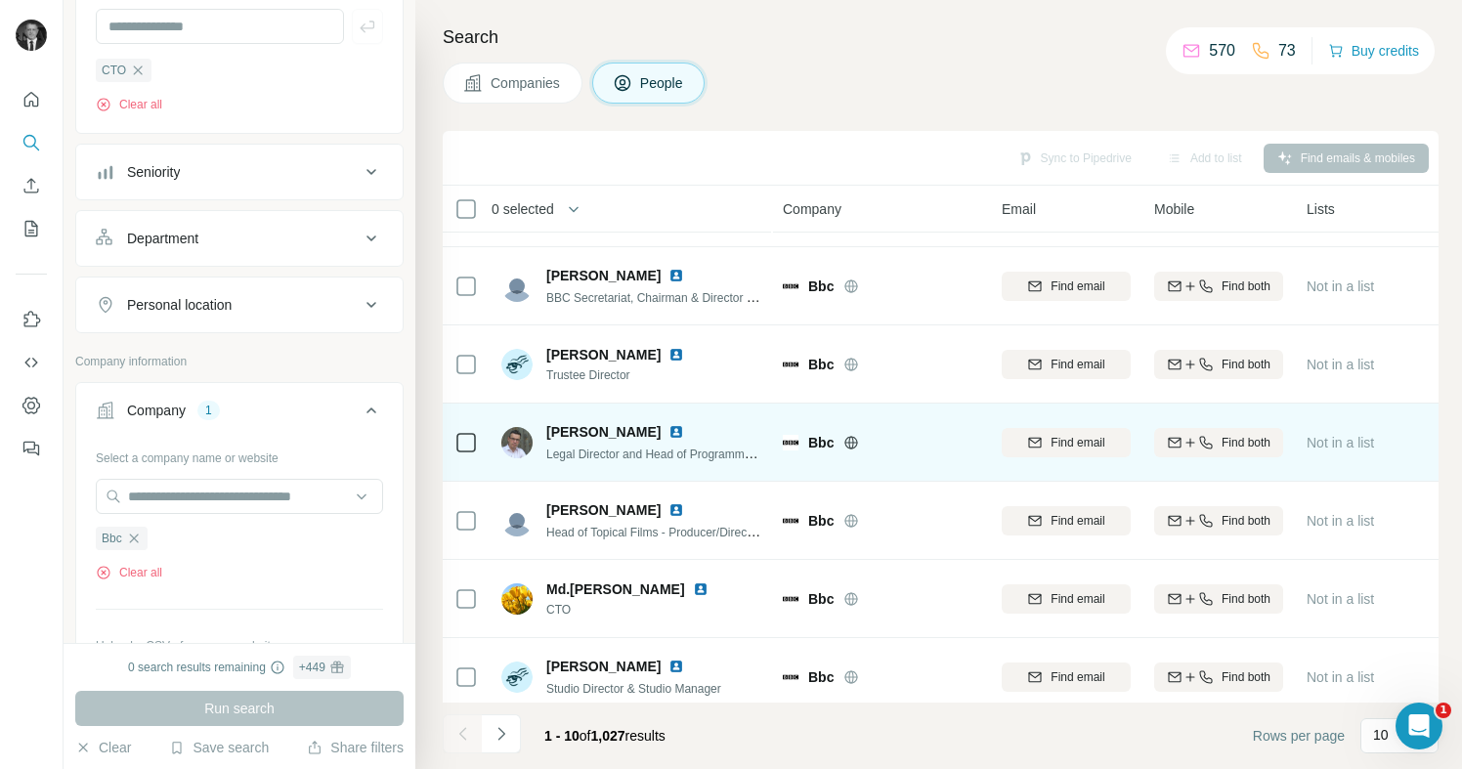
scroll to position [312, 0]
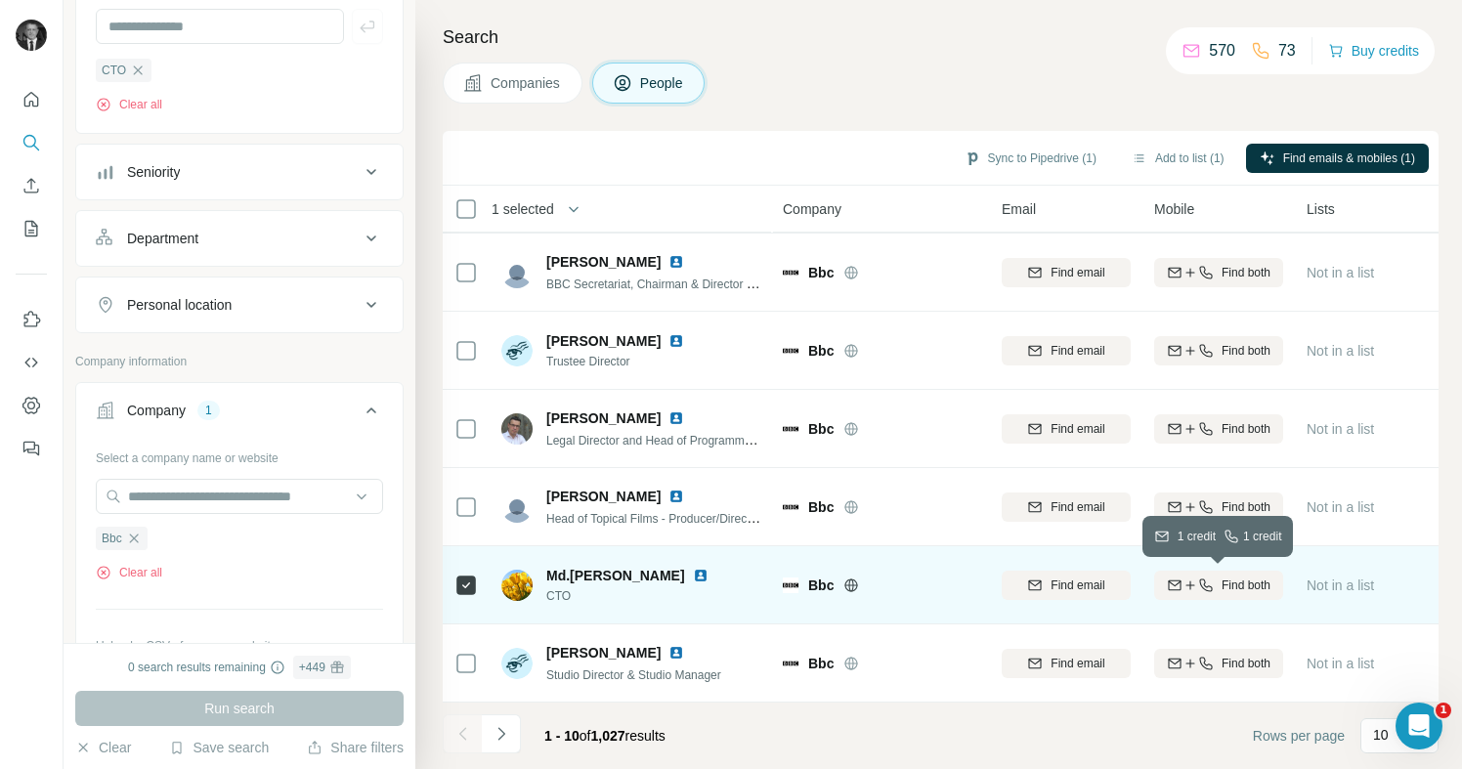
click at [1240, 587] on span "Find both" at bounding box center [1246, 586] width 49 height 18
click at [1036, 160] on button "Sync to Pipedrive (1)" at bounding box center [1030, 158] width 159 height 29
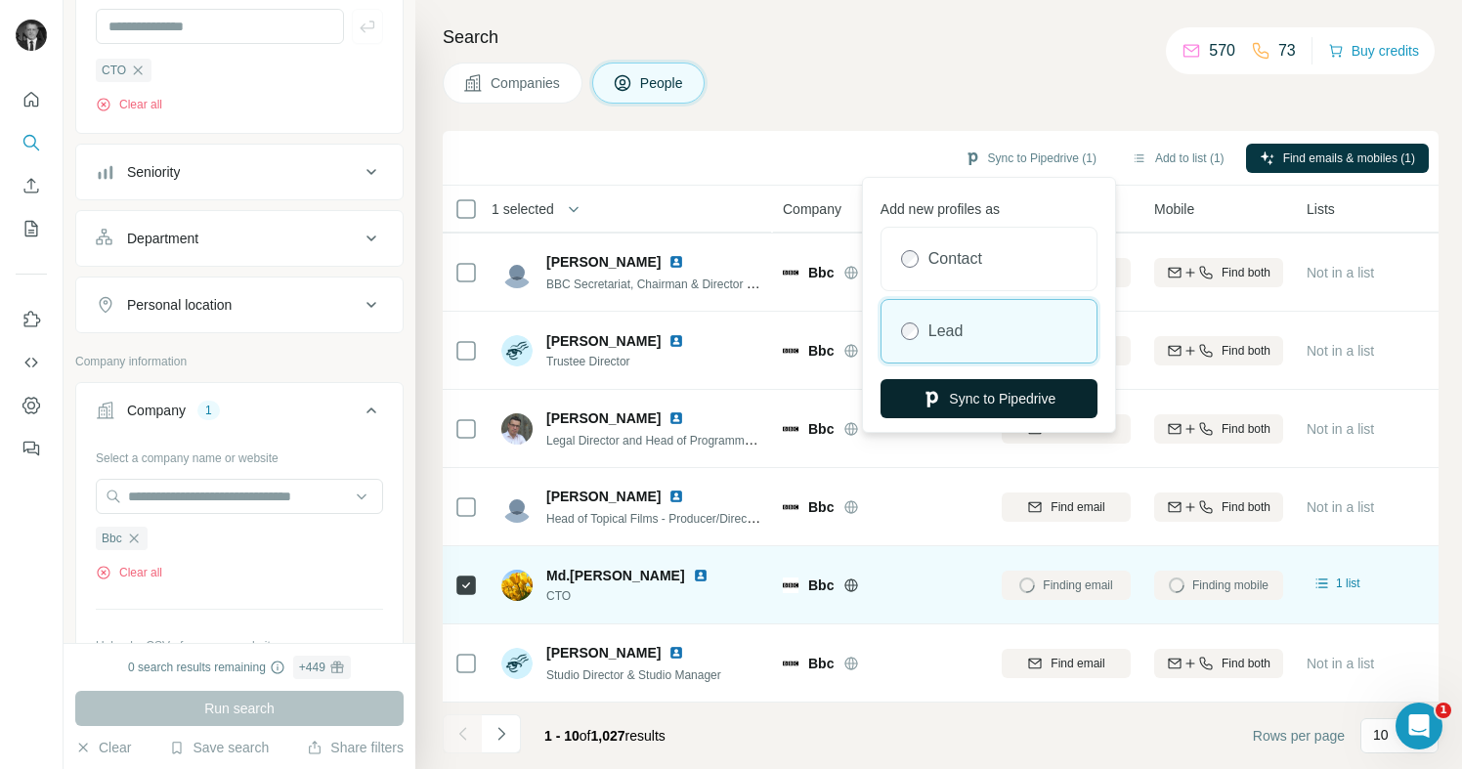
click at [938, 404] on button "Sync to Pipedrive" at bounding box center [989, 398] width 217 height 39
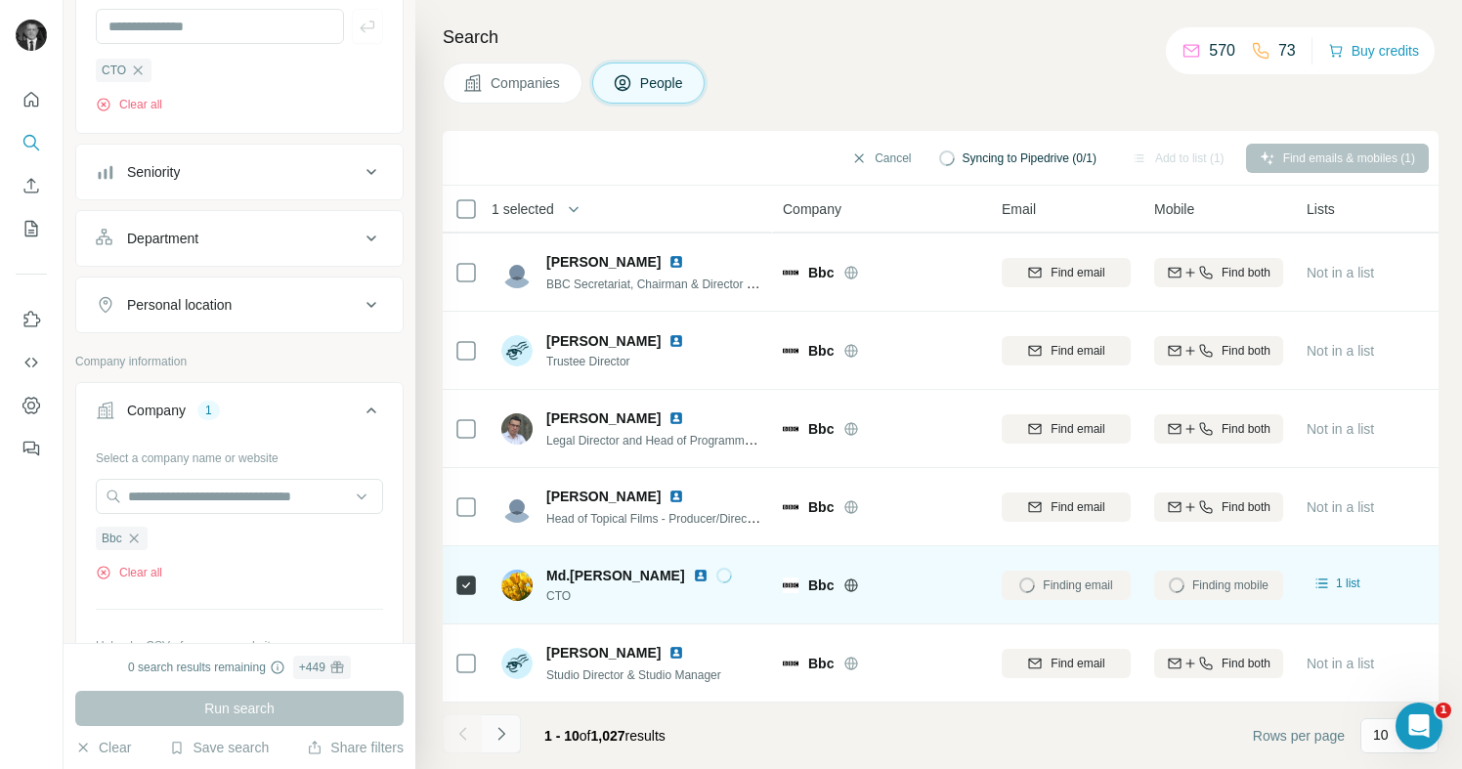
click at [508, 732] on icon "Navigate to next page" at bounding box center [502, 734] width 20 height 20
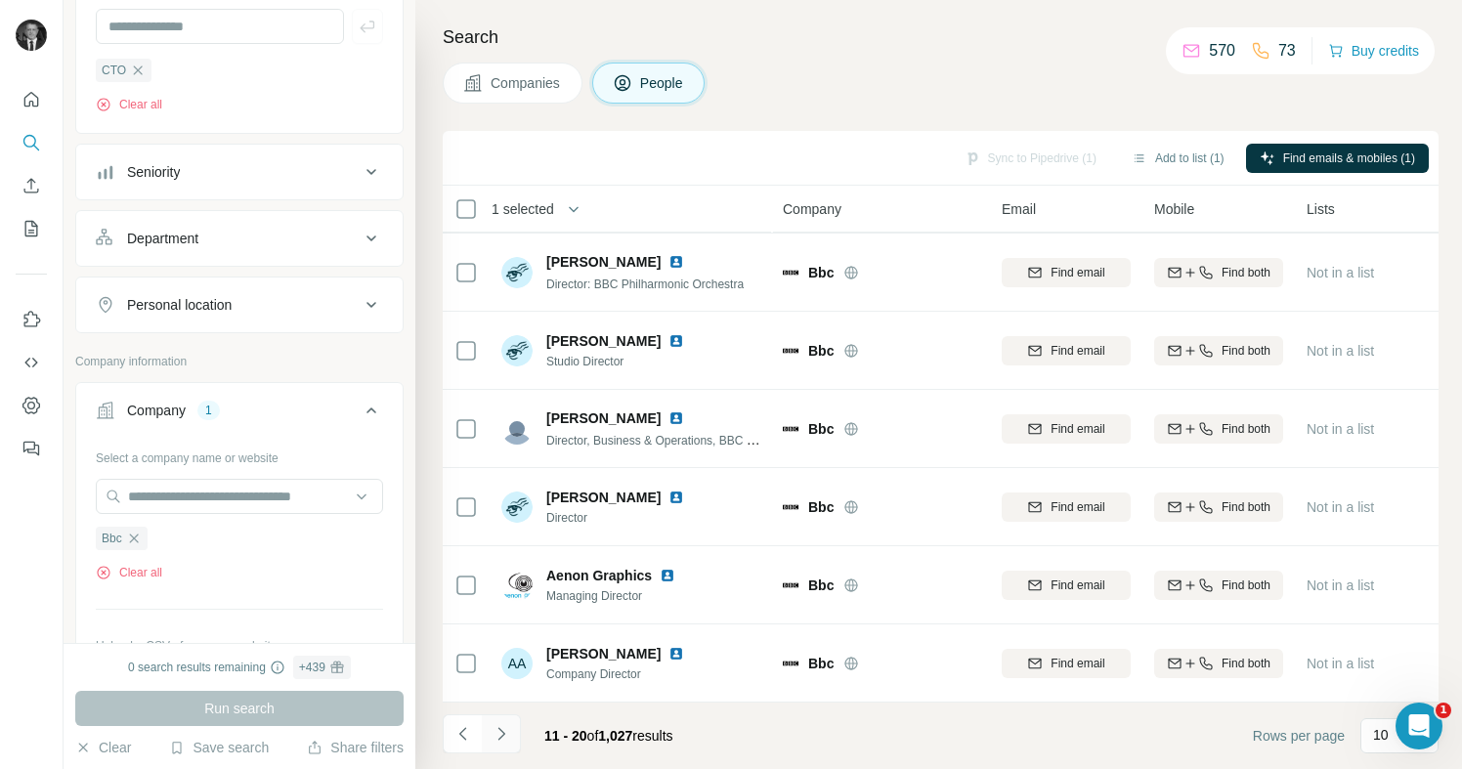
click at [508, 731] on icon "Navigate to next page" at bounding box center [502, 734] width 20 height 20
click at [508, 730] on icon "Navigate to next page" at bounding box center [502, 734] width 20 height 20
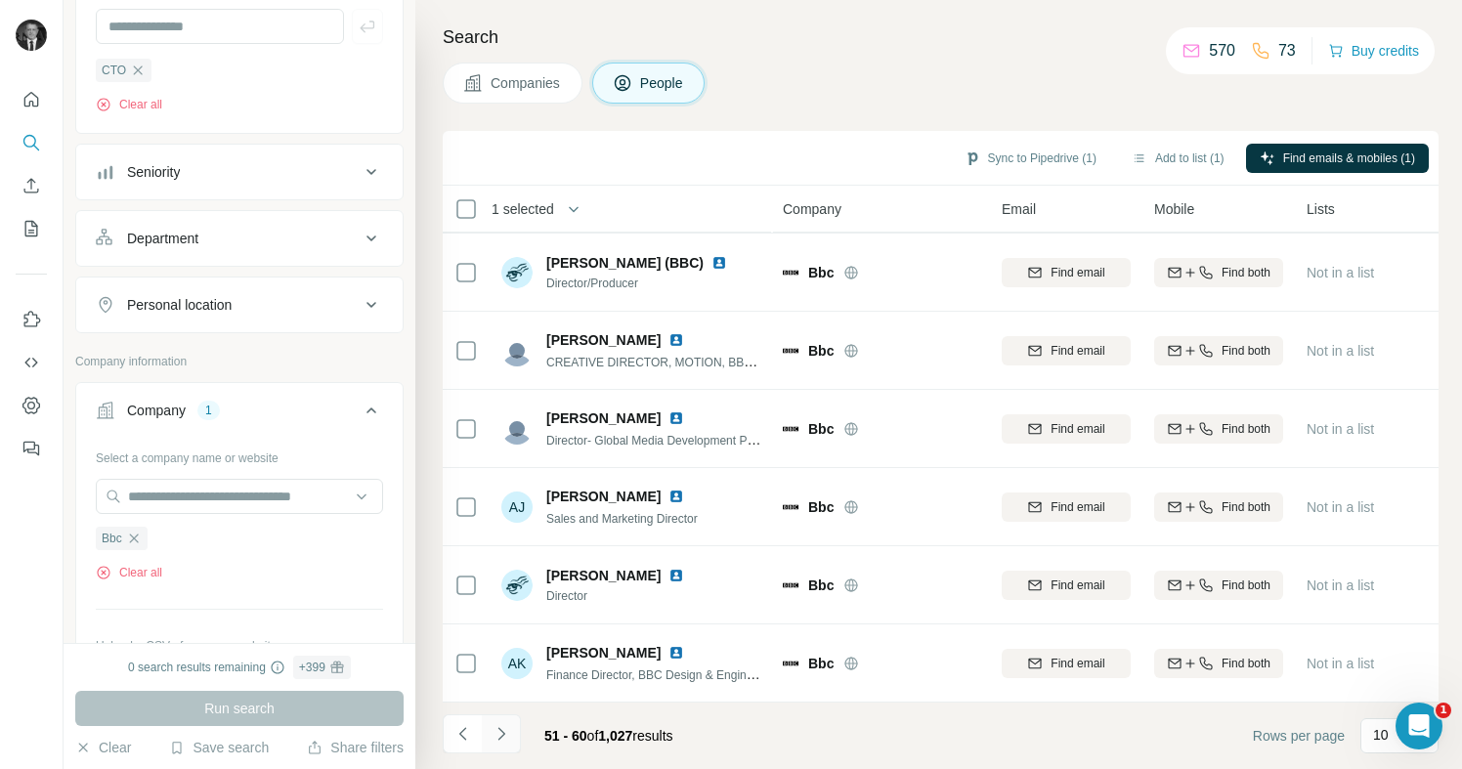
click at [509, 731] on icon "Navigate to next page" at bounding box center [502, 734] width 20 height 20
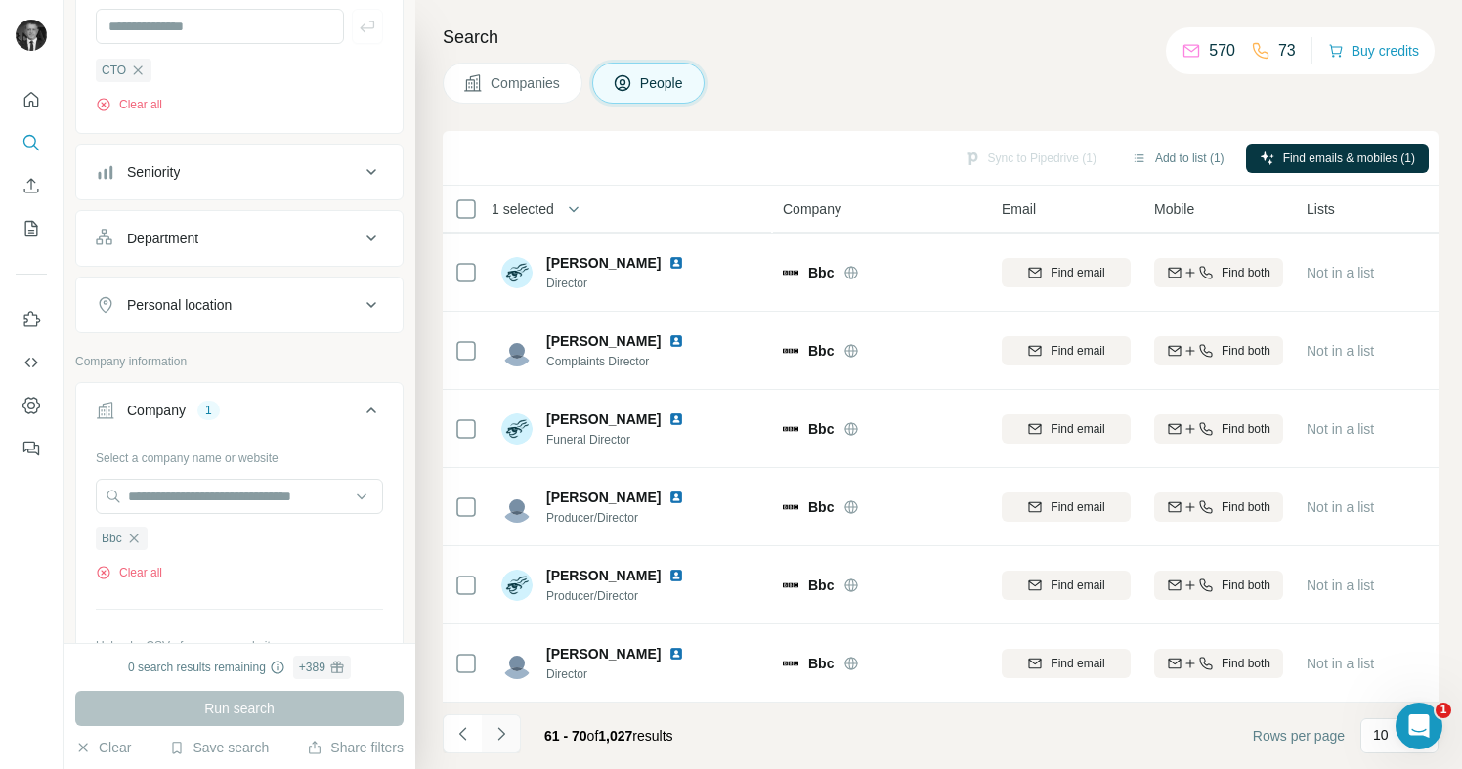
click at [509, 731] on icon "Navigate to next page" at bounding box center [502, 734] width 20 height 20
click at [509, 730] on icon "Navigate to next page" at bounding box center [502, 734] width 20 height 20
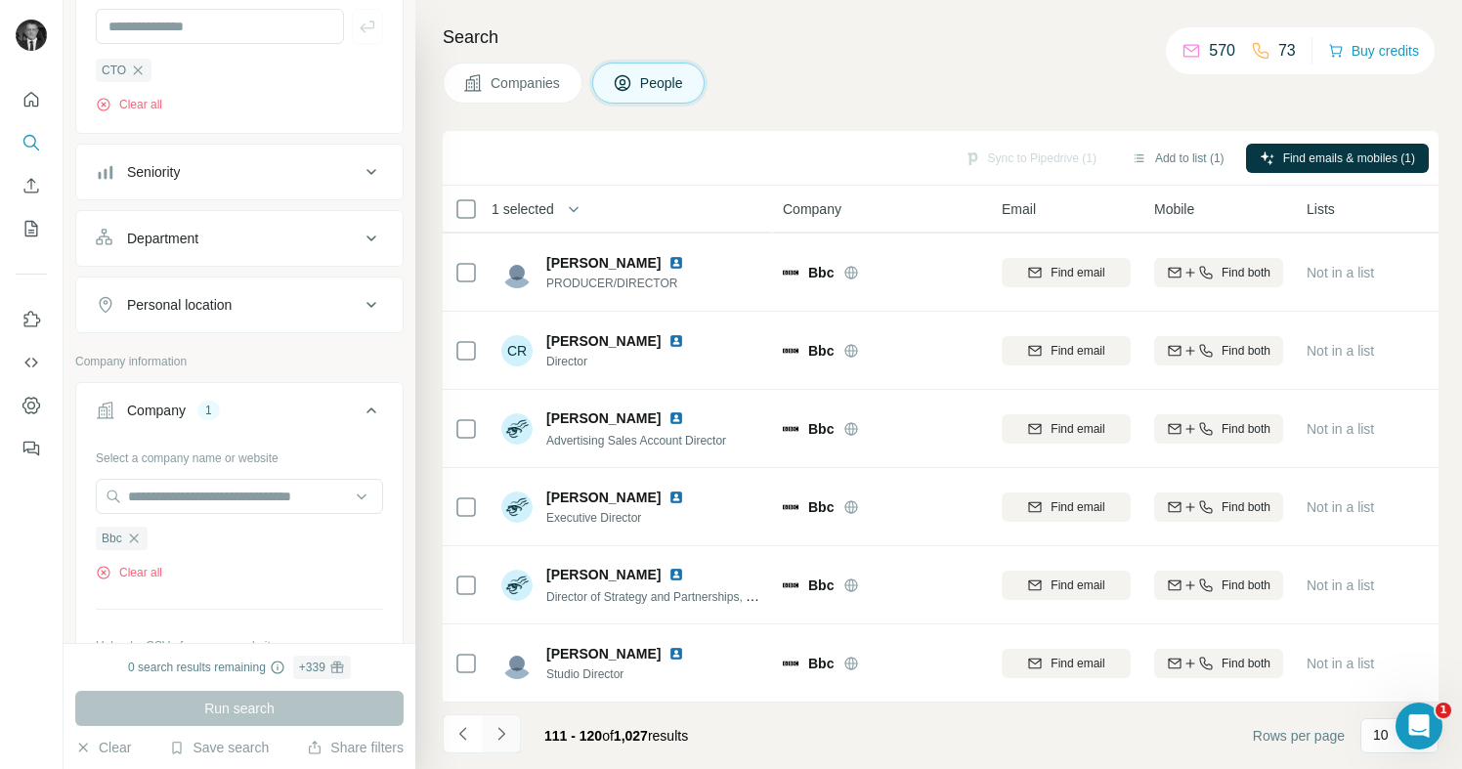
click at [509, 730] on icon "Navigate to next page" at bounding box center [502, 734] width 20 height 20
click at [508, 729] on icon "Navigate to next page" at bounding box center [502, 734] width 20 height 20
click at [508, 726] on icon "Navigate to next page" at bounding box center [502, 734] width 20 height 20
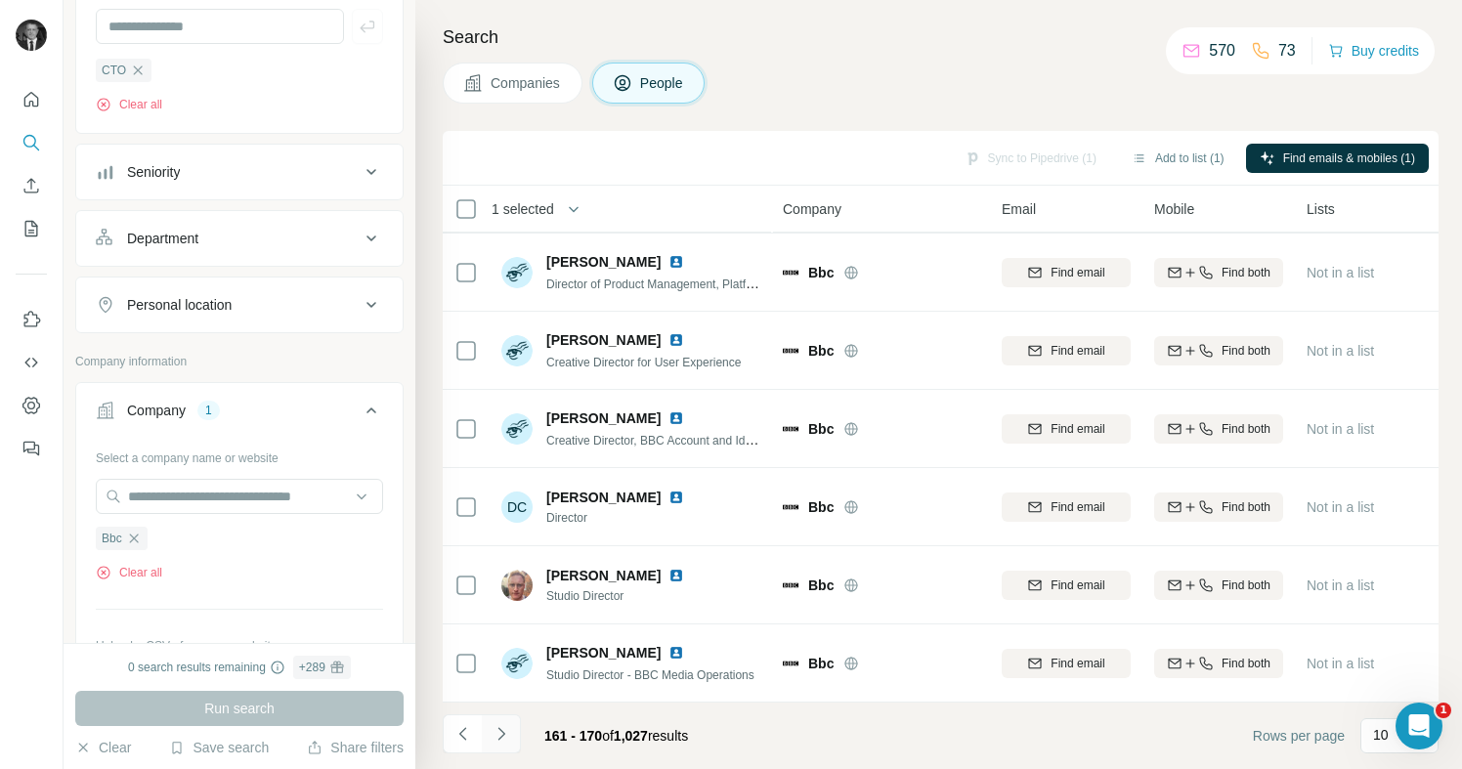
click at [508, 726] on icon "Navigate to next page" at bounding box center [502, 734] width 20 height 20
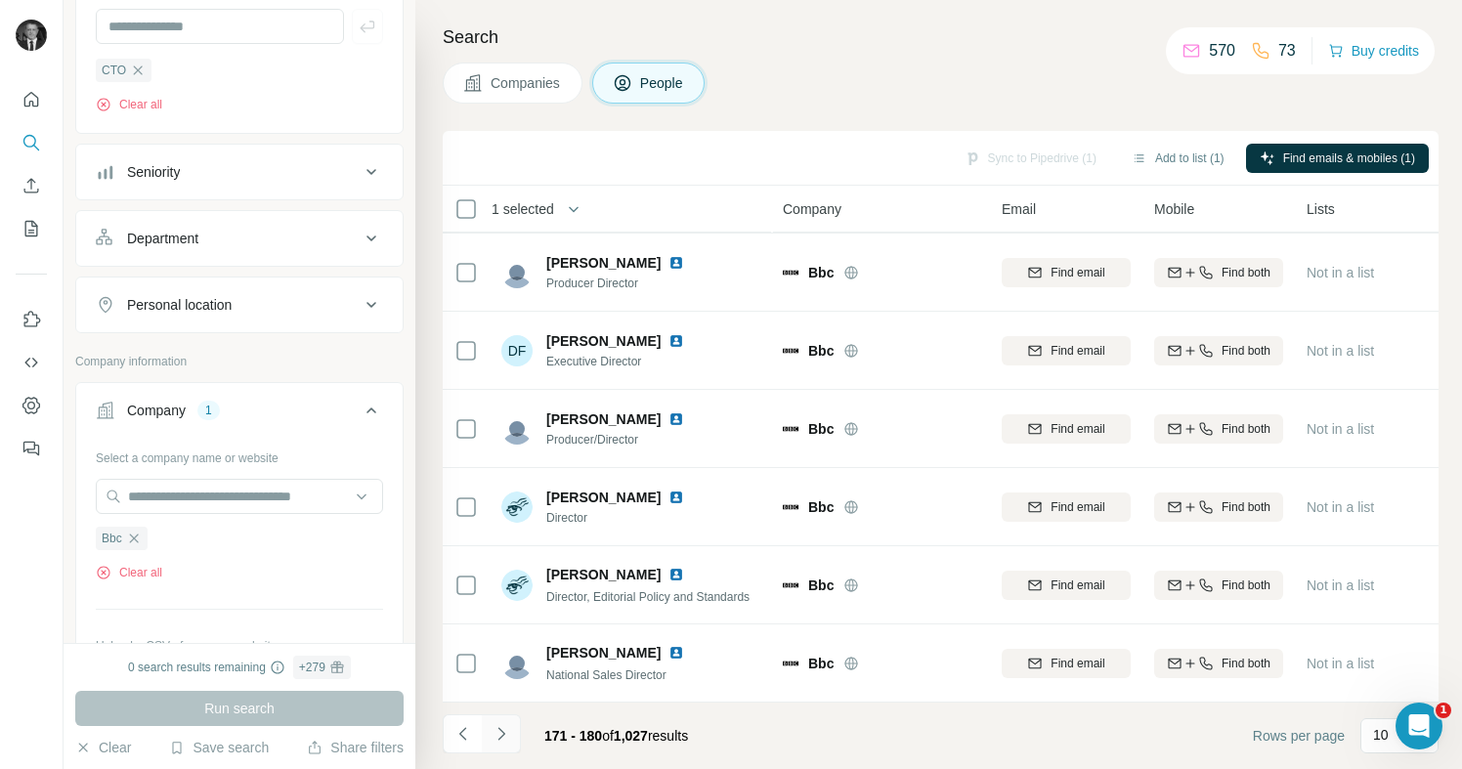
click at [508, 726] on icon "Navigate to next page" at bounding box center [502, 734] width 20 height 20
click at [509, 726] on icon "Navigate to next page" at bounding box center [502, 734] width 20 height 20
click at [509, 724] on icon "Navigate to next page" at bounding box center [502, 734] width 20 height 20
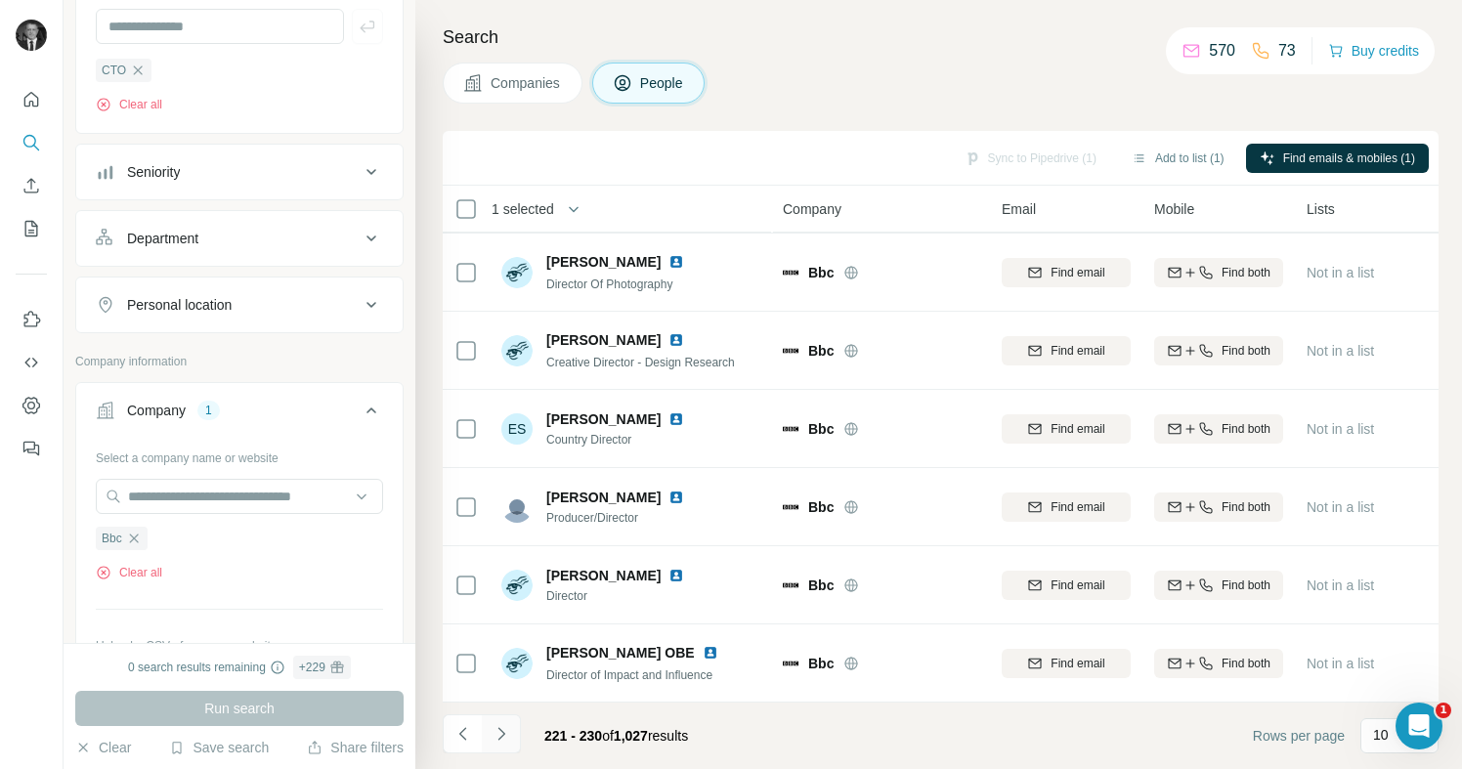
click at [509, 724] on icon "Navigate to next page" at bounding box center [502, 734] width 20 height 20
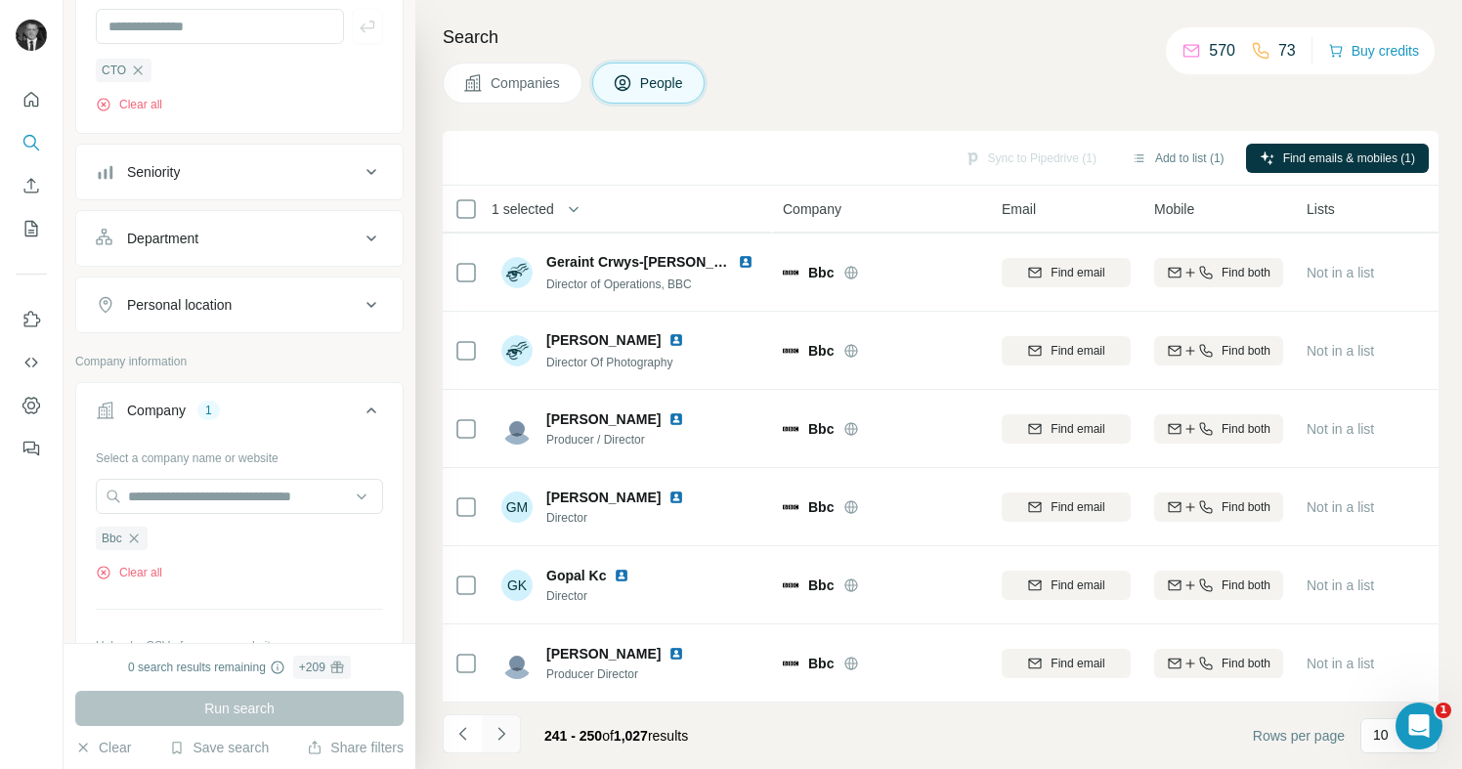
click at [509, 724] on icon "Navigate to next page" at bounding box center [502, 734] width 20 height 20
click at [516, 715] on button "Navigate to next page" at bounding box center [501, 734] width 39 height 39
click at [499, 734] on icon "Navigate to next page" at bounding box center [502, 734] width 20 height 20
click at [499, 733] on icon "Navigate to next page" at bounding box center [502, 734] width 20 height 20
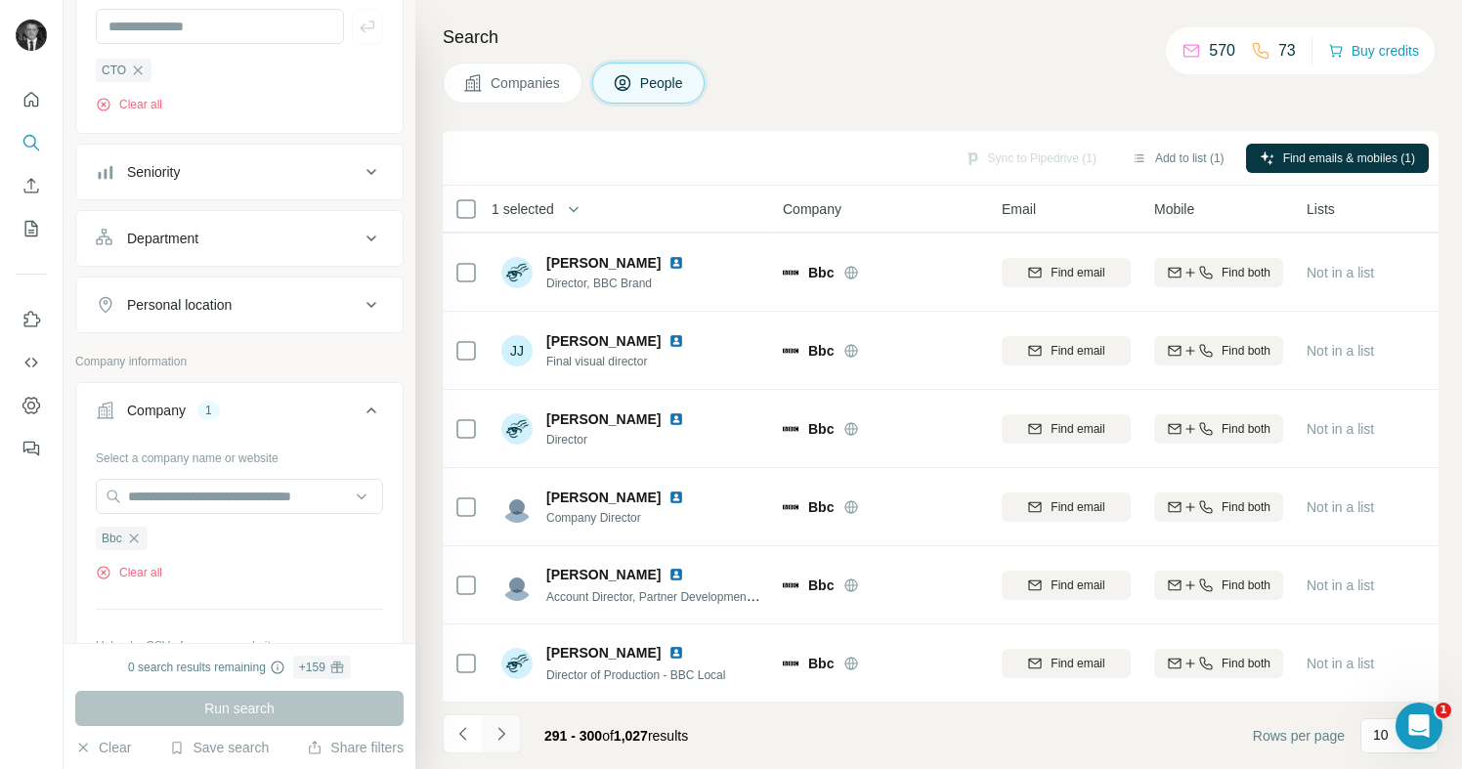
click at [499, 733] on icon "Navigate to next page" at bounding box center [502, 734] width 20 height 20
click at [498, 733] on icon "Navigate to next page" at bounding box center [502, 734] width 20 height 20
click at [495, 732] on icon "Navigate to next page" at bounding box center [502, 734] width 20 height 20
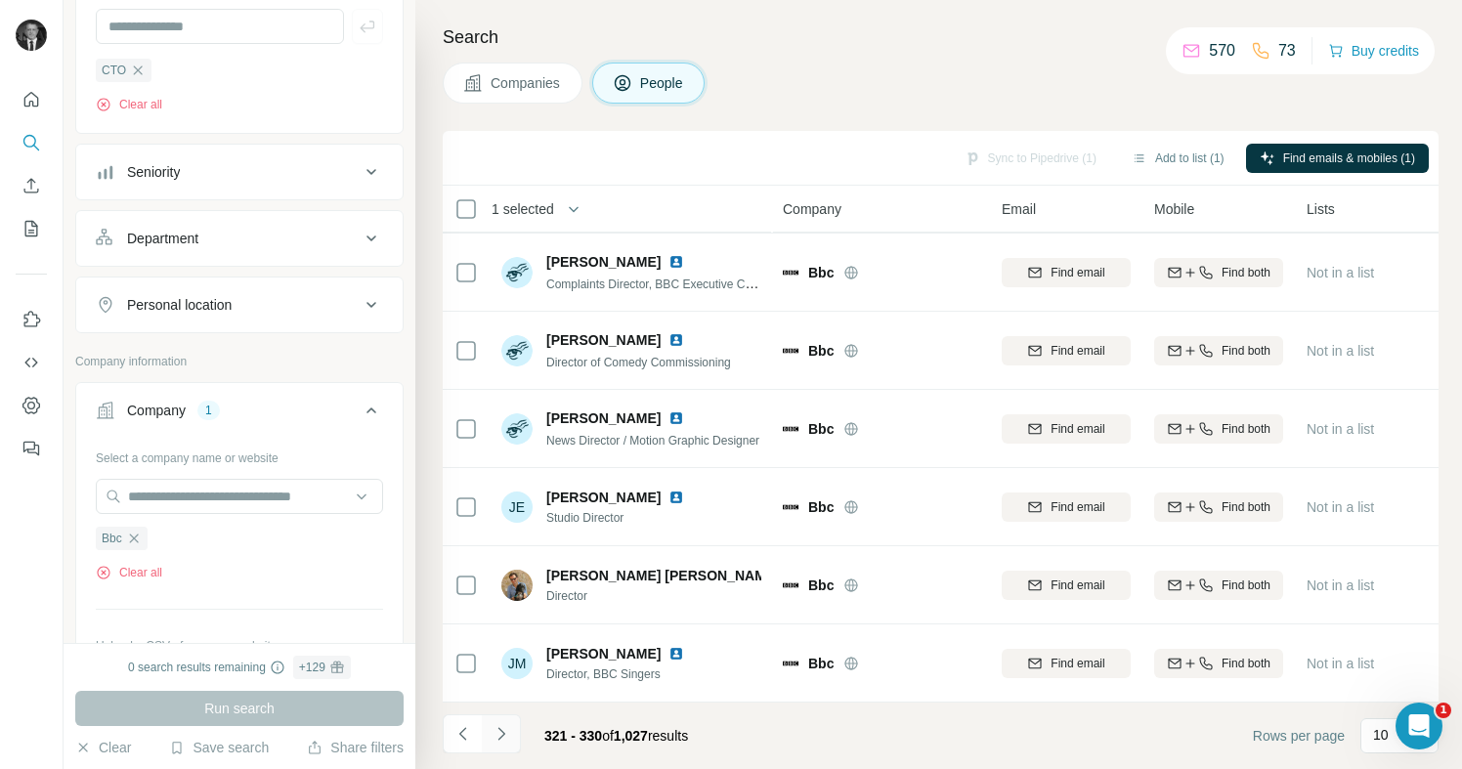
click at [495, 732] on icon "Navigate to next page" at bounding box center [502, 734] width 20 height 20
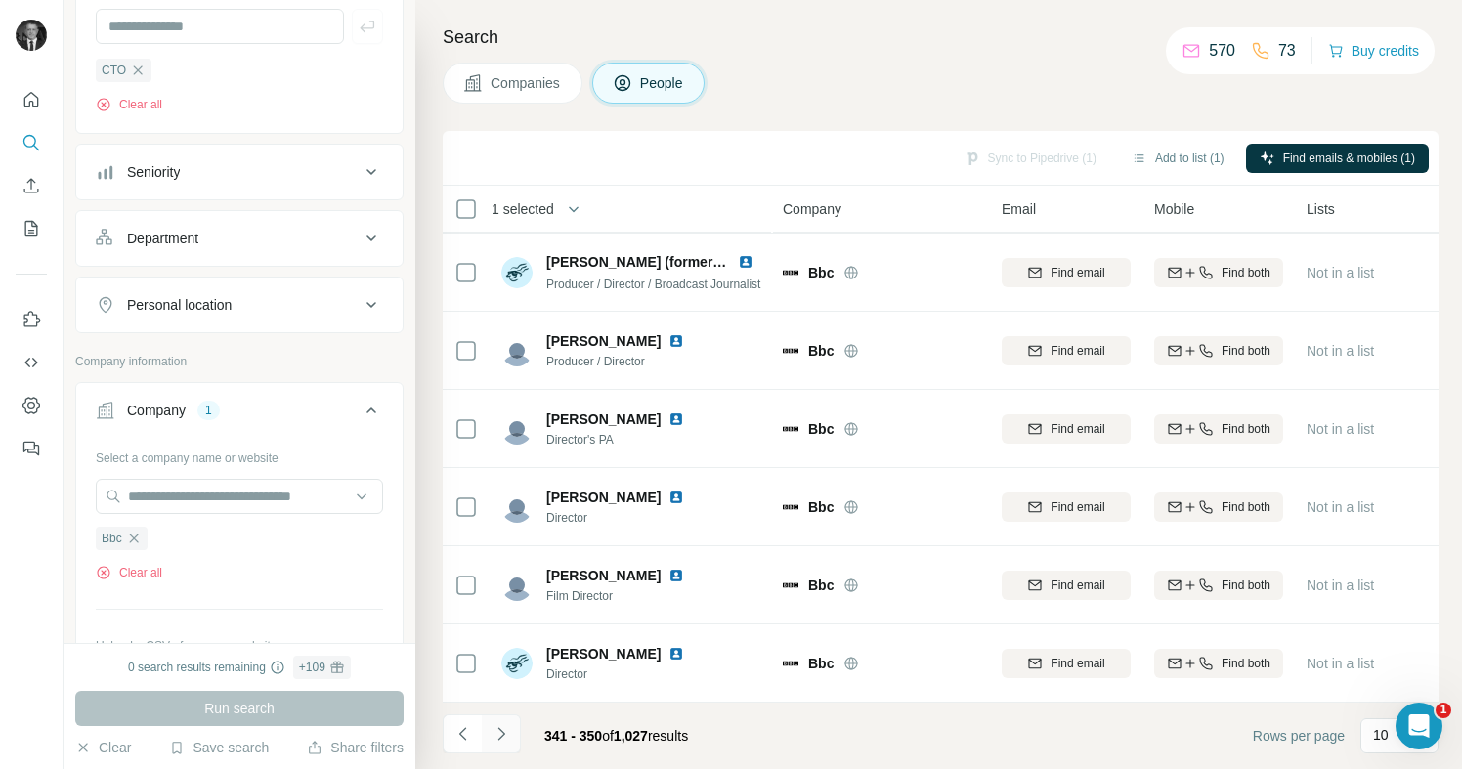
click at [495, 732] on icon "Navigate to next page" at bounding box center [502, 734] width 20 height 20
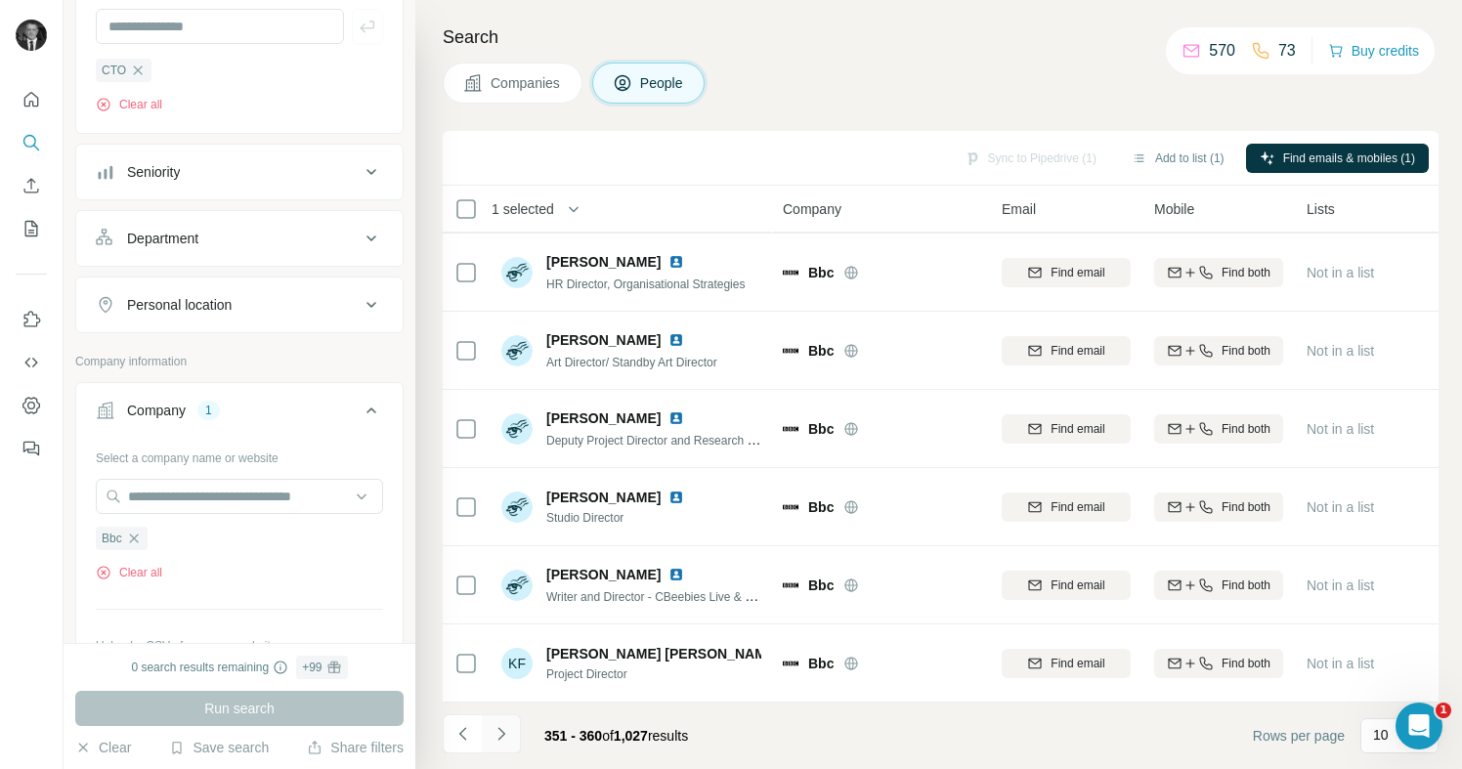
click at [495, 732] on icon "Navigate to next page" at bounding box center [502, 734] width 20 height 20
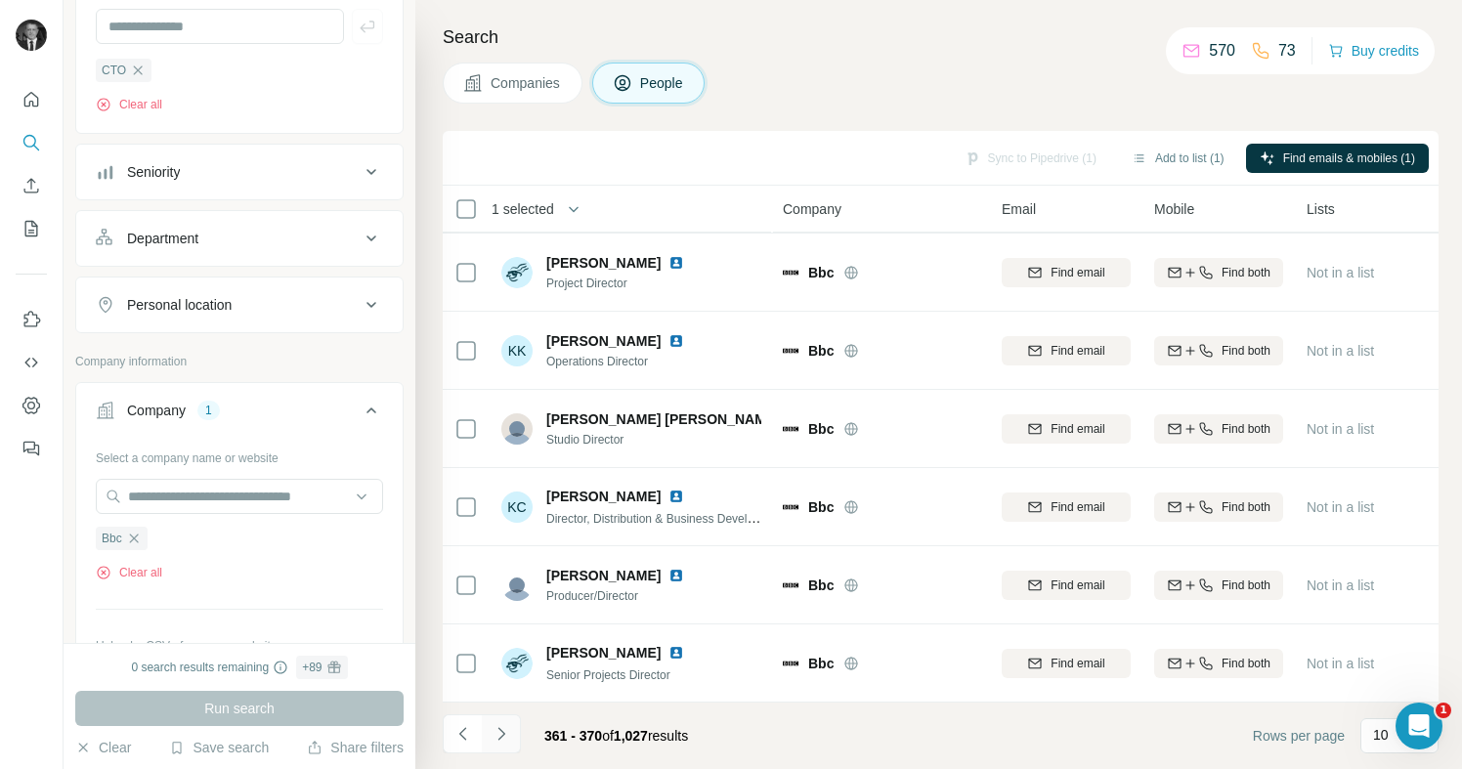
click at [495, 732] on icon "Navigate to next page" at bounding box center [502, 734] width 20 height 20
click at [494, 733] on icon "Navigate to next page" at bounding box center [502, 734] width 20 height 20
click at [490, 736] on button "Navigate to next page" at bounding box center [501, 734] width 39 height 39
click at [487, 739] on button "Navigate to next page" at bounding box center [501, 734] width 39 height 39
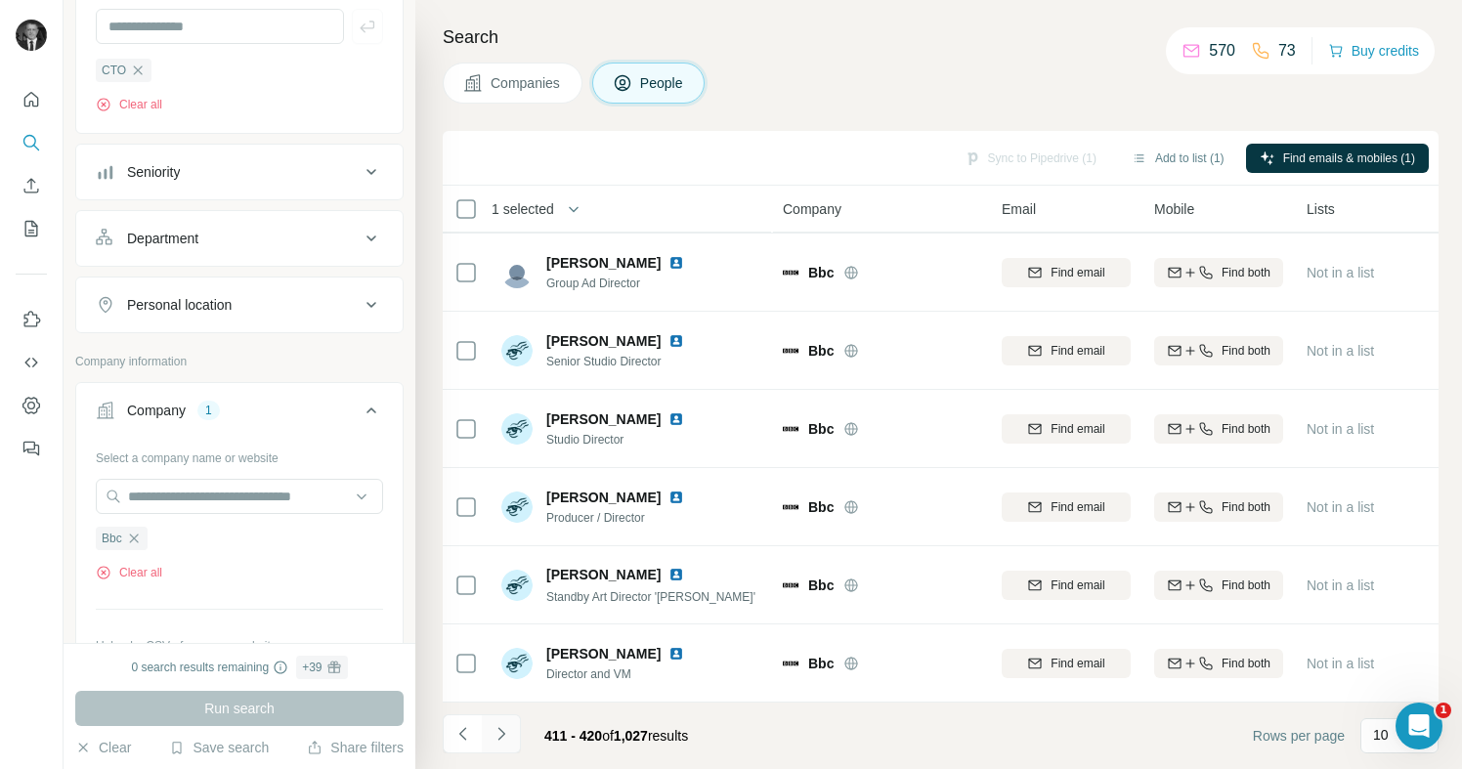
click at [486, 739] on button "Navigate to next page" at bounding box center [501, 734] width 39 height 39
click at [486, 738] on button "Navigate to next page" at bounding box center [501, 734] width 39 height 39
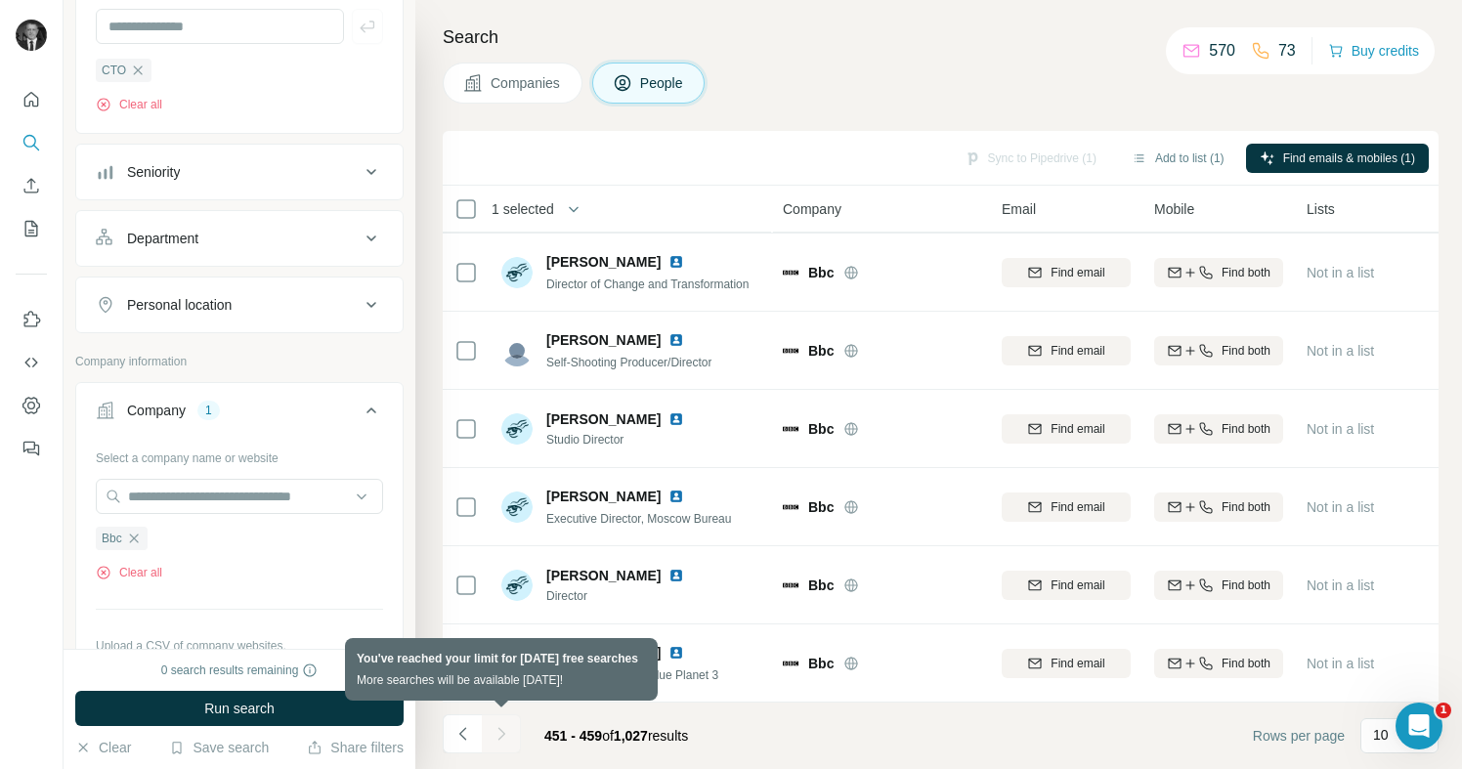
scroll to position [234, 0]
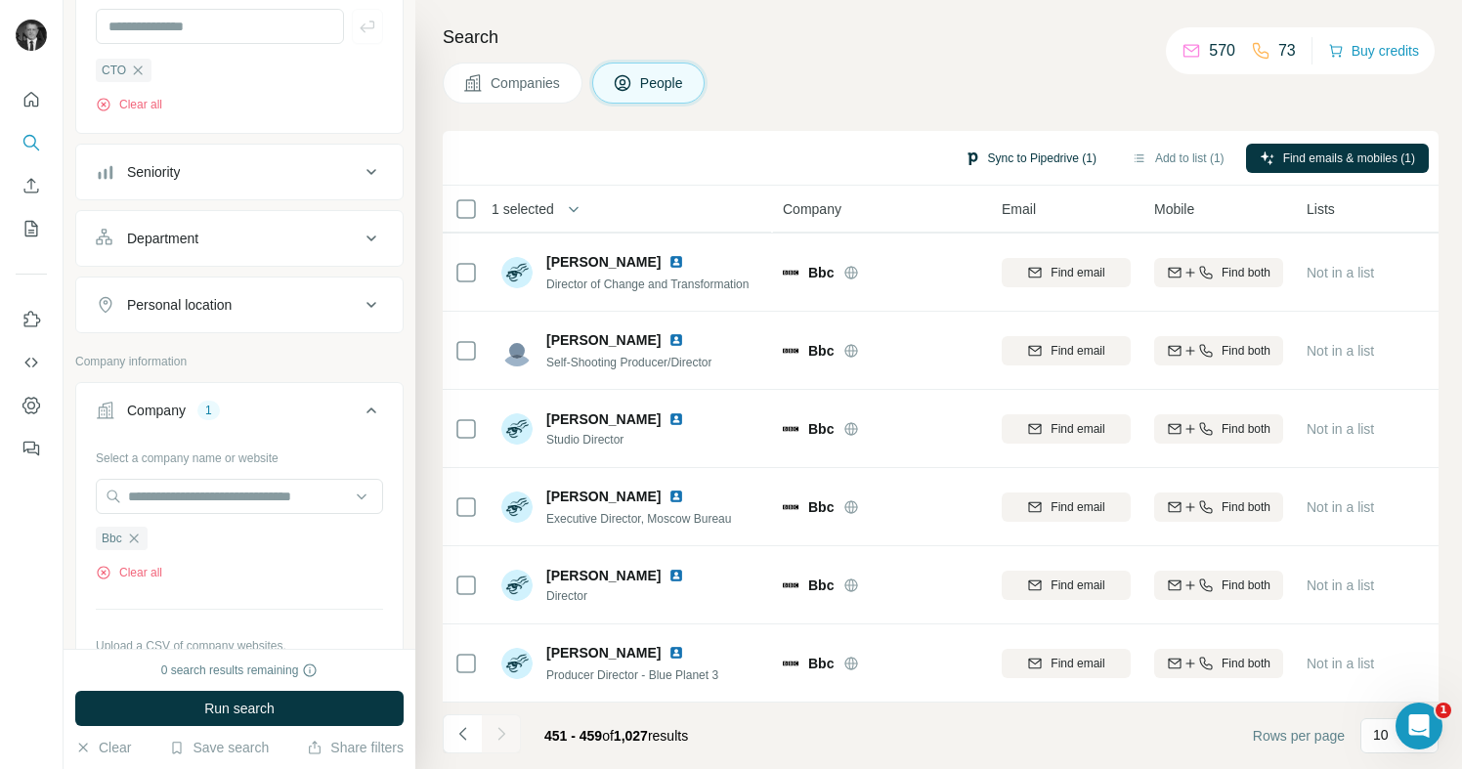
click at [1058, 155] on button "Sync to Pipedrive (1)" at bounding box center [1030, 158] width 159 height 29
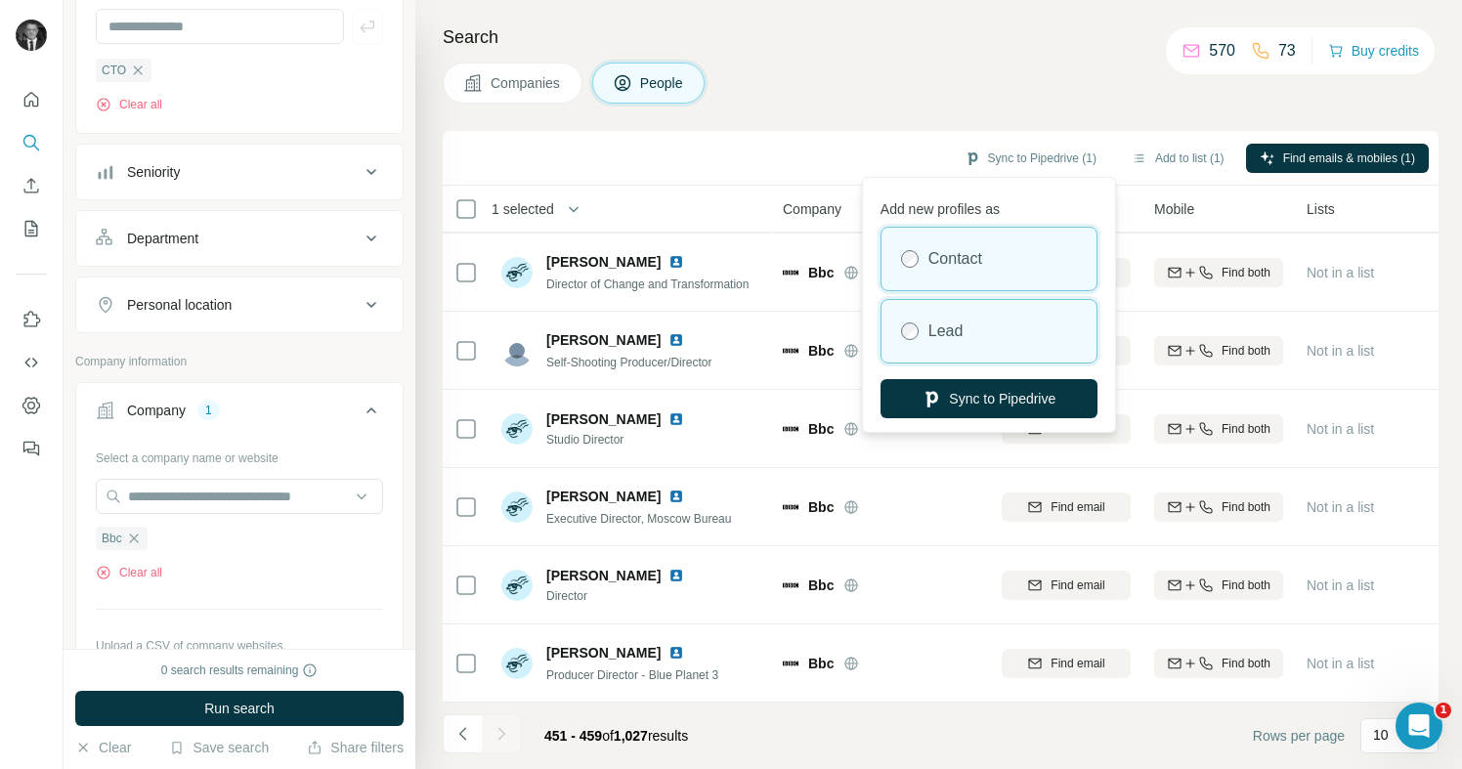
click at [931, 328] on label "Lead" at bounding box center [946, 331] width 35 height 23
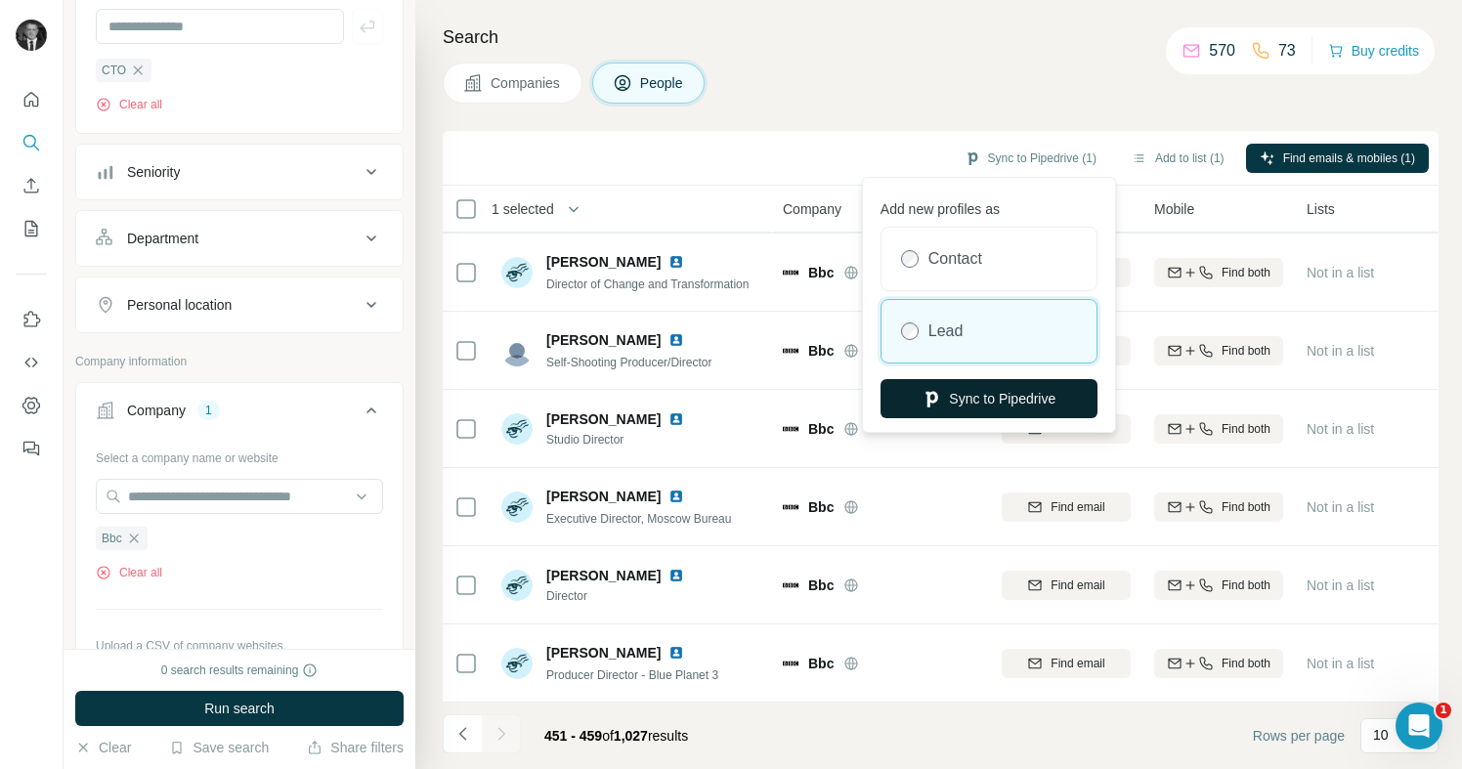
click at [947, 398] on button "Sync to Pipedrive" at bounding box center [989, 398] width 217 height 39
